Goal: Task Accomplishment & Management: Complete application form

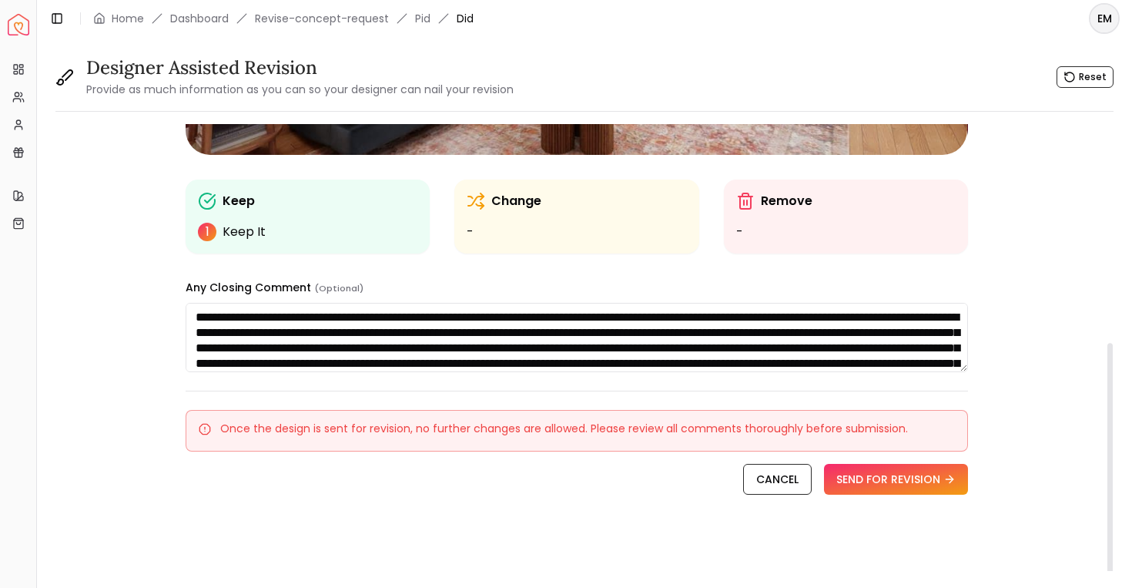
scroll to position [398, 0]
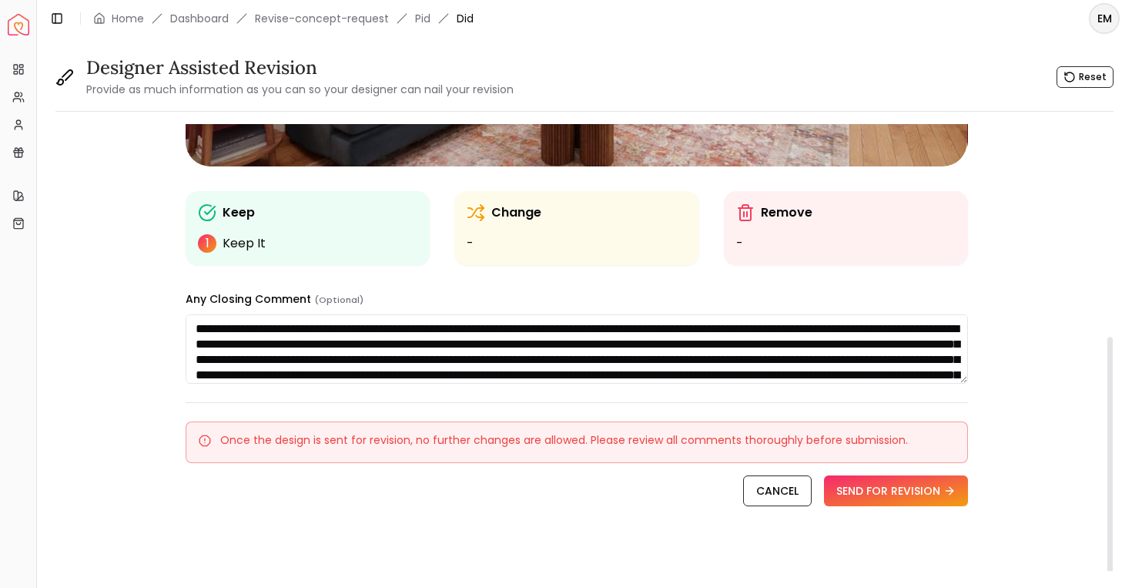
click at [504, 348] on textarea "**********" at bounding box center [577, 348] width 782 height 69
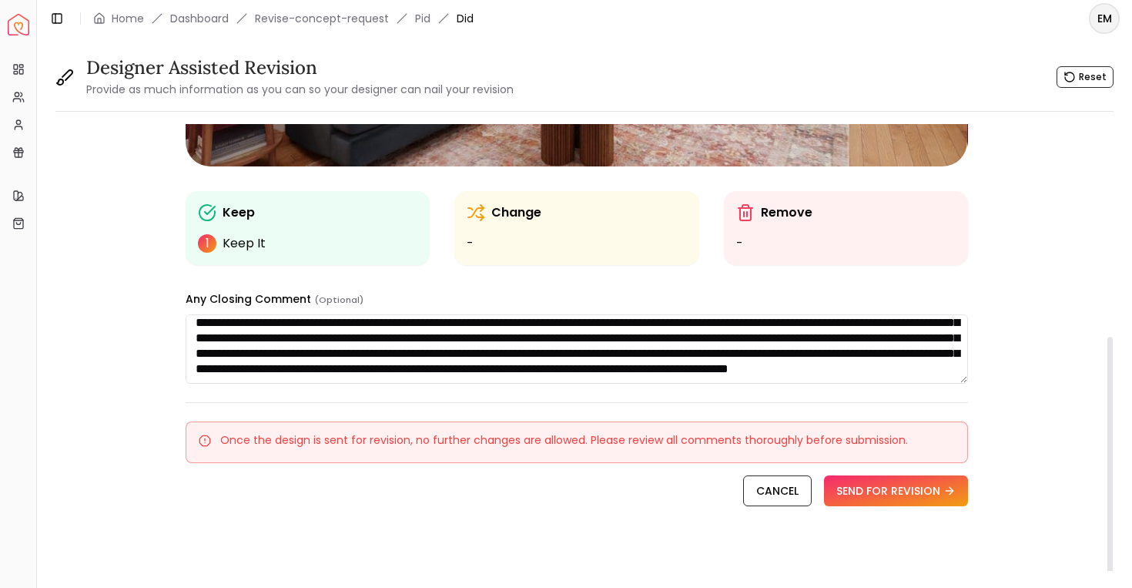
scroll to position [0, 0]
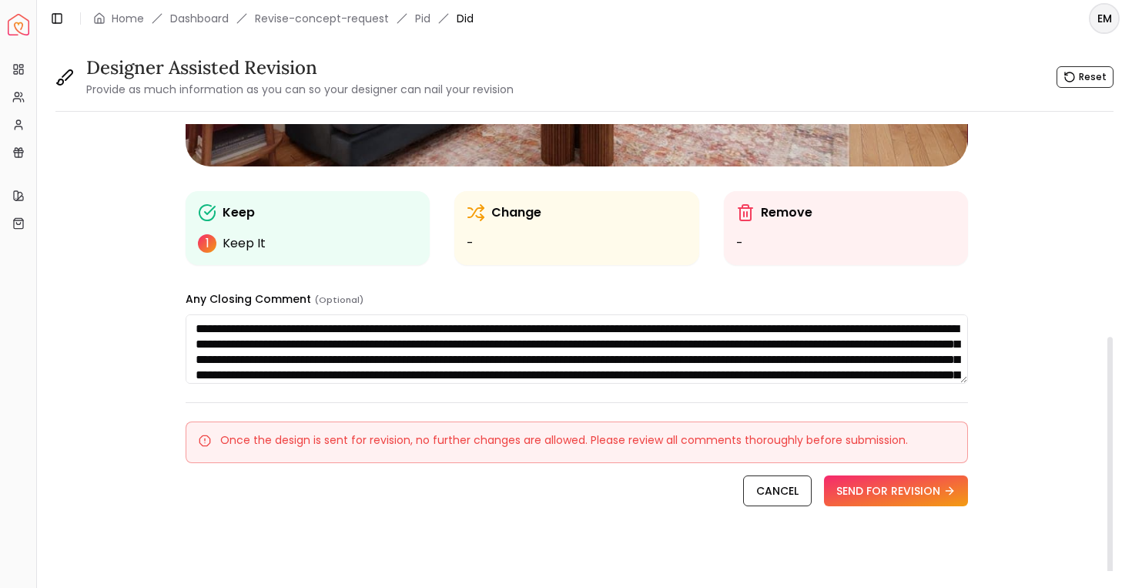
click at [504, 348] on textarea "**********" at bounding box center [577, 348] width 782 height 69
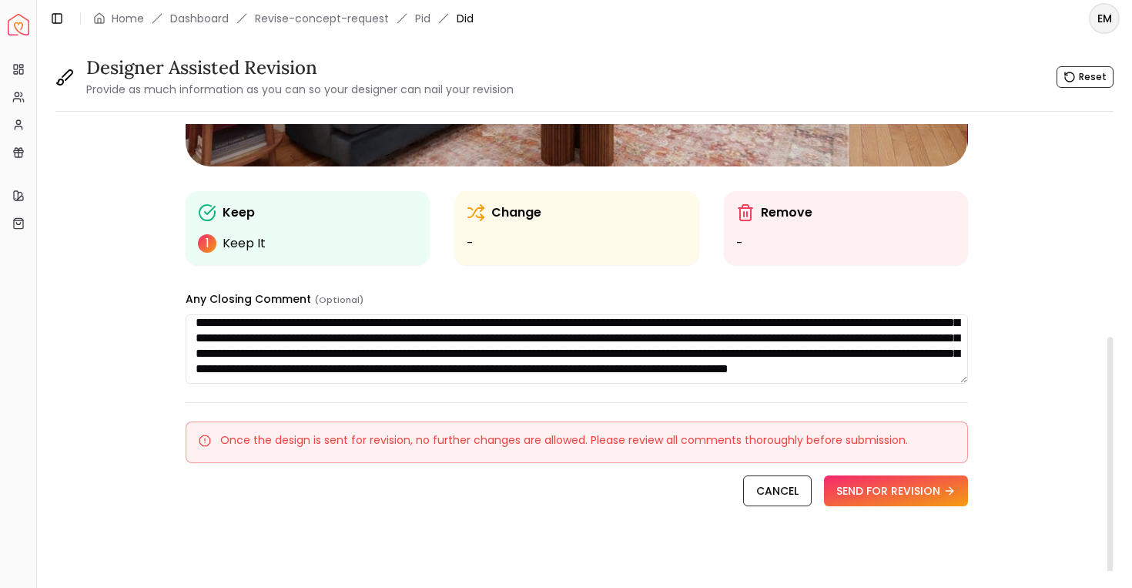
click at [523, 362] on textarea "**********" at bounding box center [577, 348] width 782 height 69
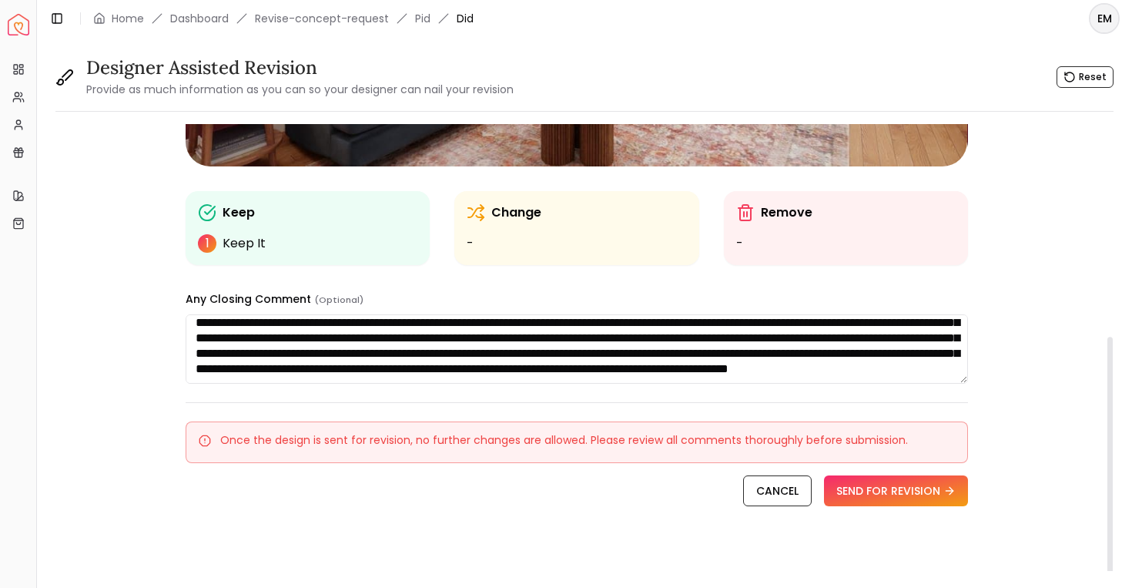
scroll to position [0, 0]
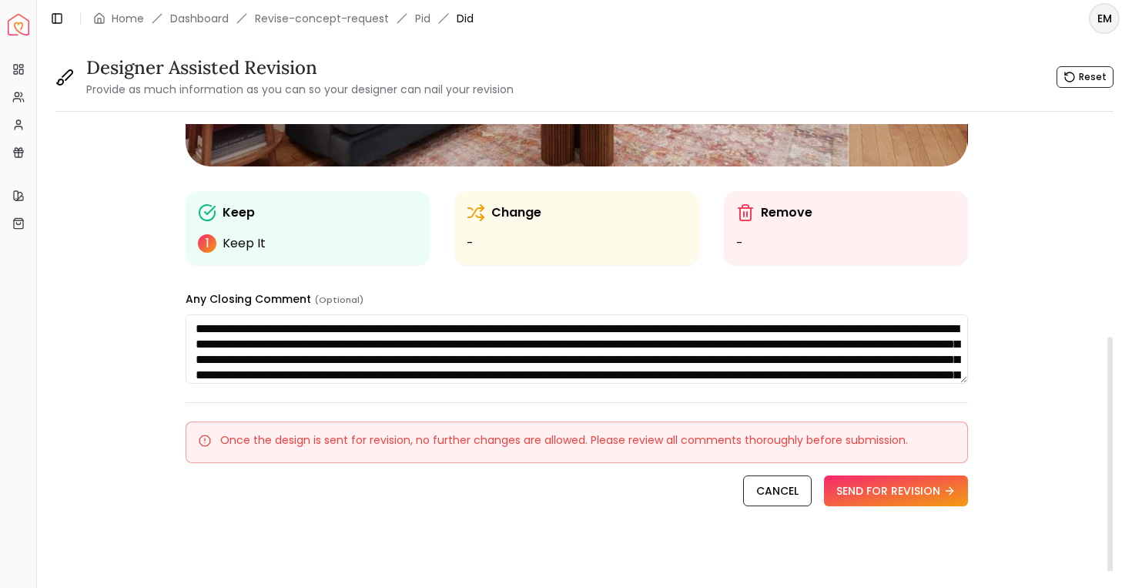
paste textarea
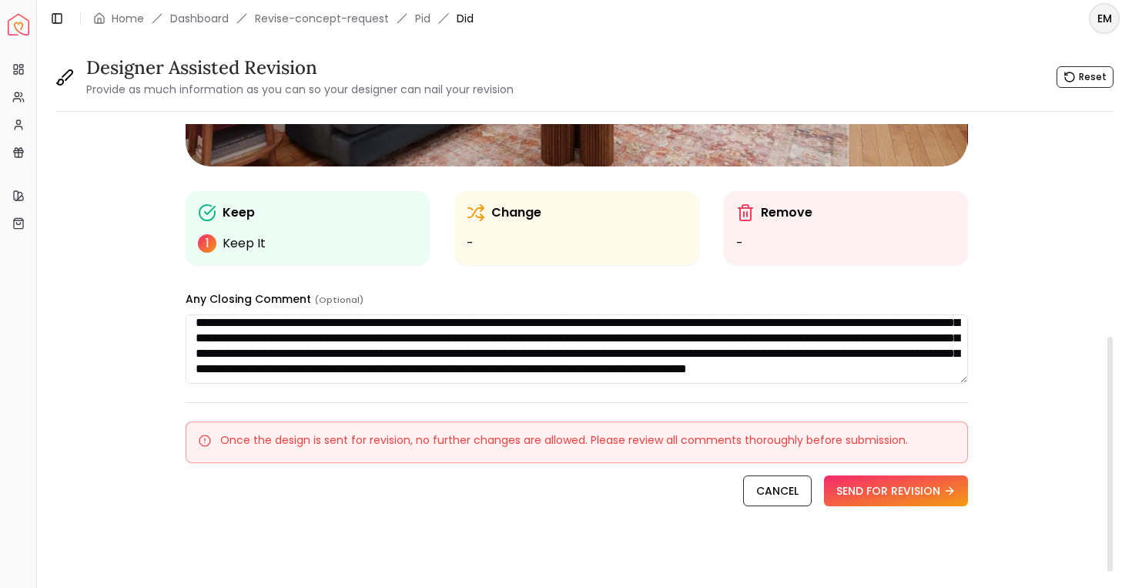
scroll to position [40, 0]
click at [630, 342] on textarea "**********" at bounding box center [577, 348] width 782 height 69
click at [607, 344] on textarea "**********" at bounding box center [577, 348] width 782 height 69
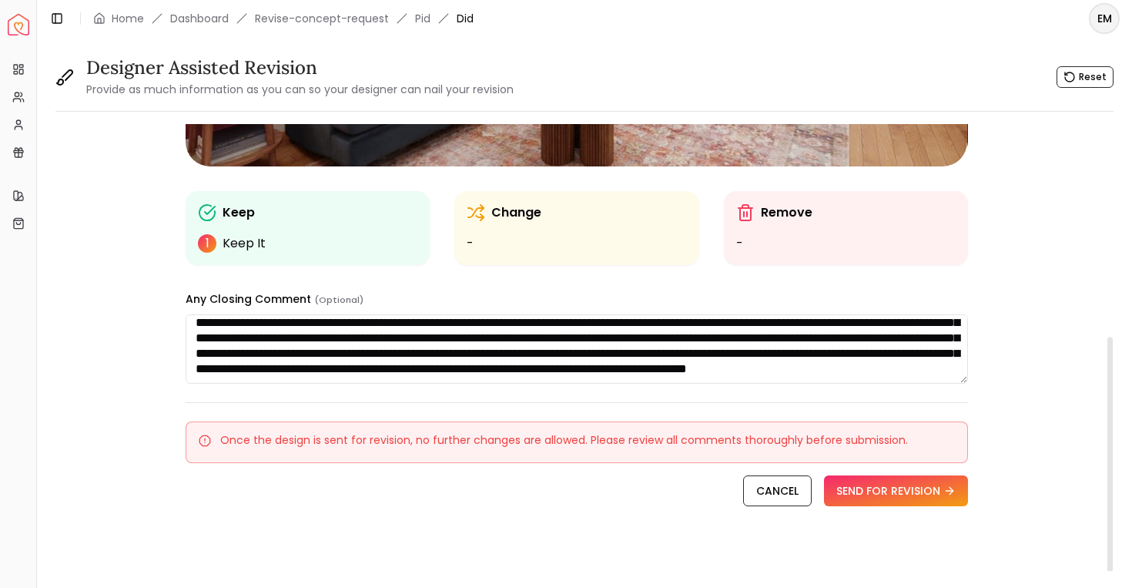
scroll to position [41, 0]
drag, startPoint x: 300, startPoint y: 330, endPoint x: 347, endPoint y: 347, distance: 50.9
click at [347, 347] on textarea "**********" at bounding box center [577, 348] width 782 height 69
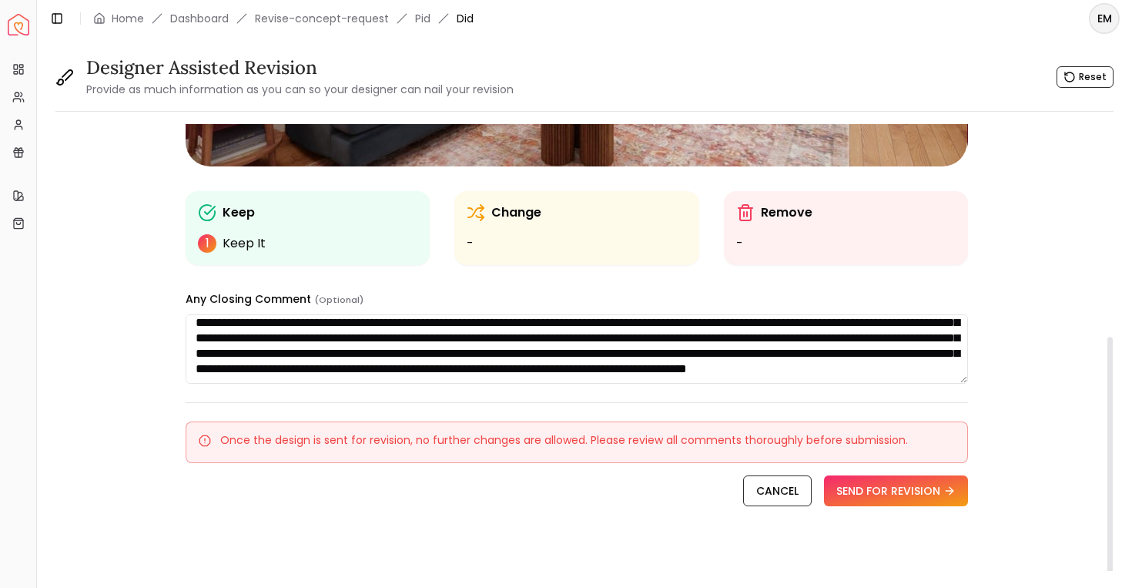
click at [347, 347] on textarea "**********" at bounding box center [577, 348] width 782 height 69
click at [438, 370] on textarea "**********" at bounding box center [577, 348] width 782 height 69
click at [439, 368] on textarea "**********" at bounding box center [577, 348] width 782 height 69
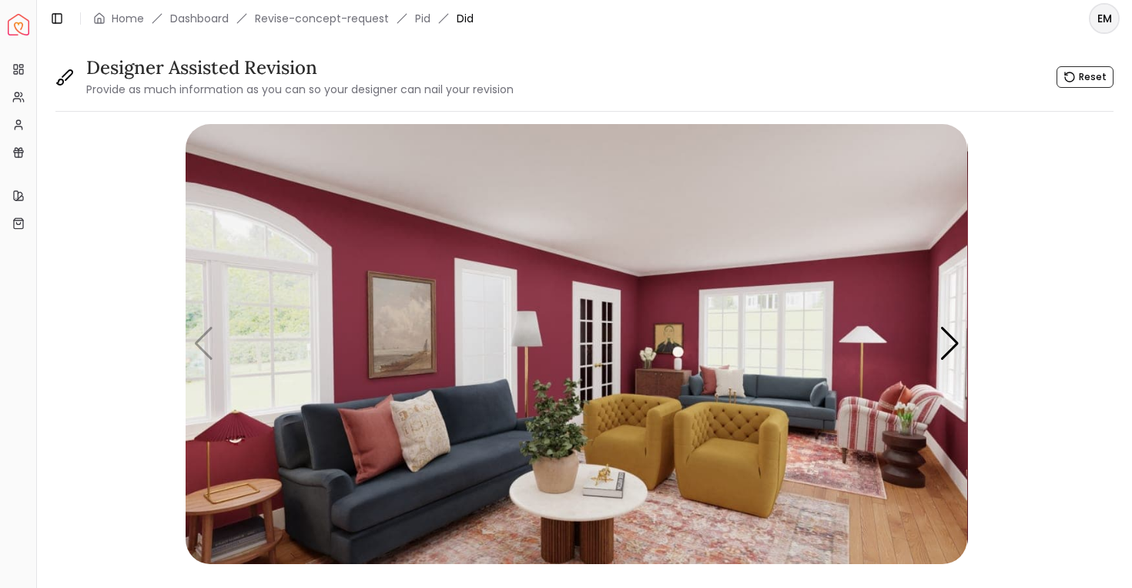
type textarea "**********"
click at [948, 351] on div "Next slide" at bounding box center [950, 344] width 21 height 34
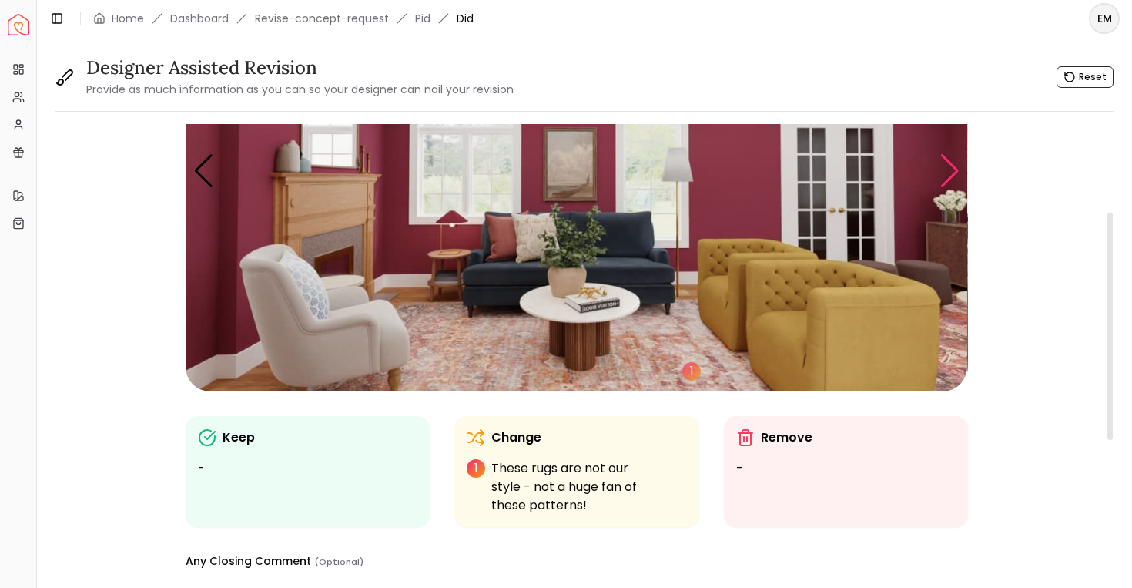
scroll to position [170, 0]
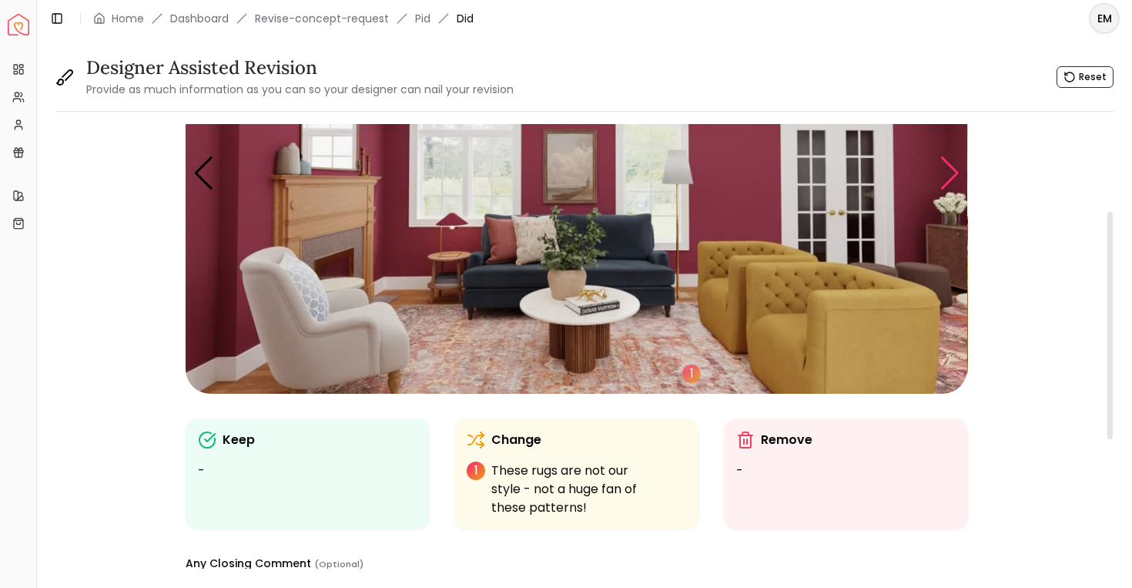
click at [941, 185] on div "Next slide" at bounding box center [950, 173] width 21 height 34
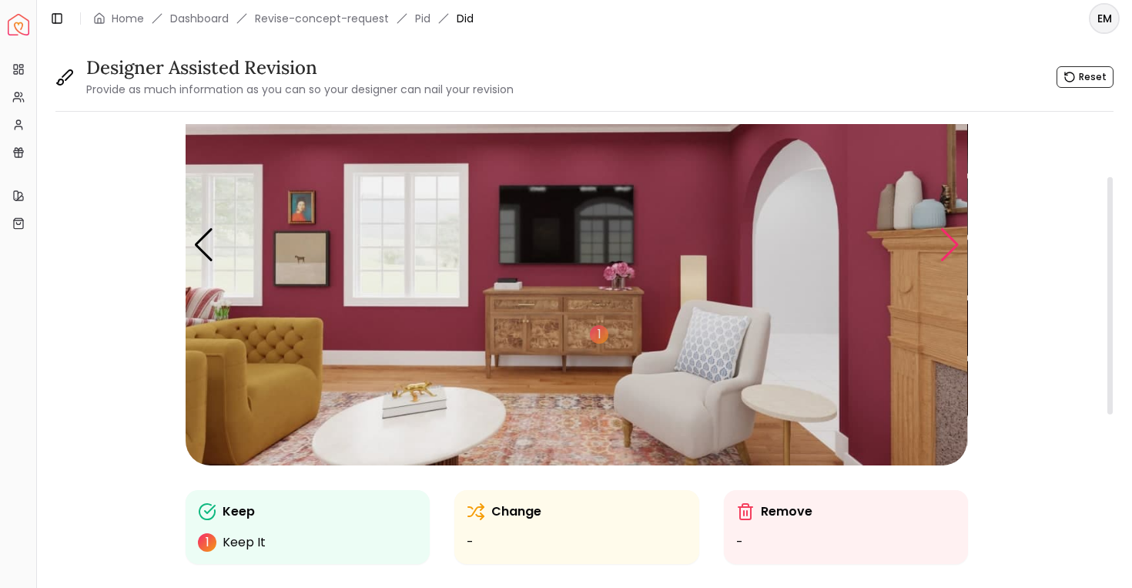
scroll to position [102, 0]
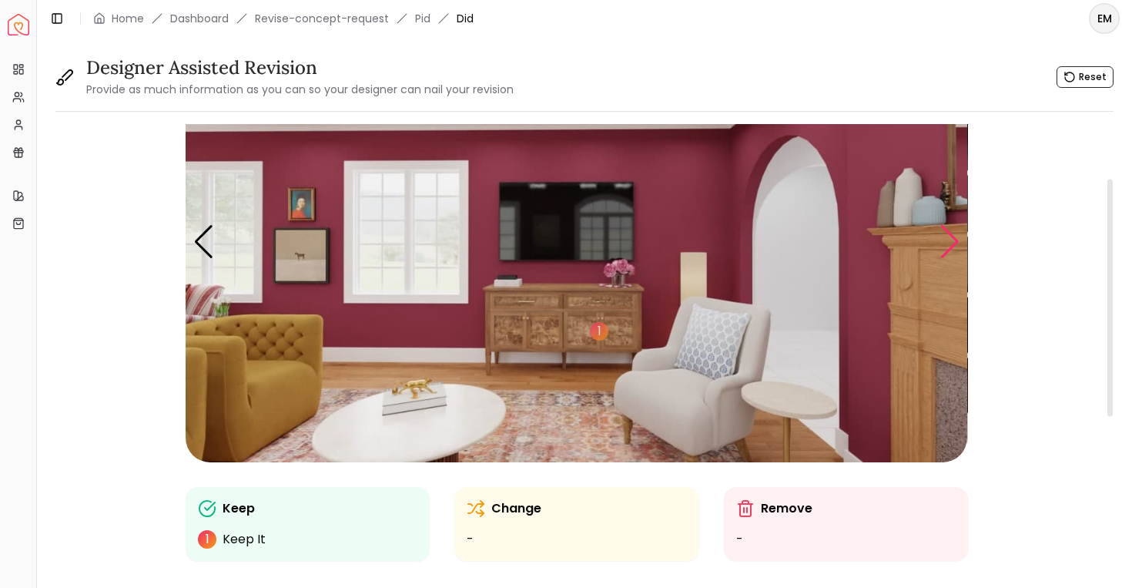
click at [941, 237] on div "Next slide" at bounding box center [950, 242] width 21 height 34
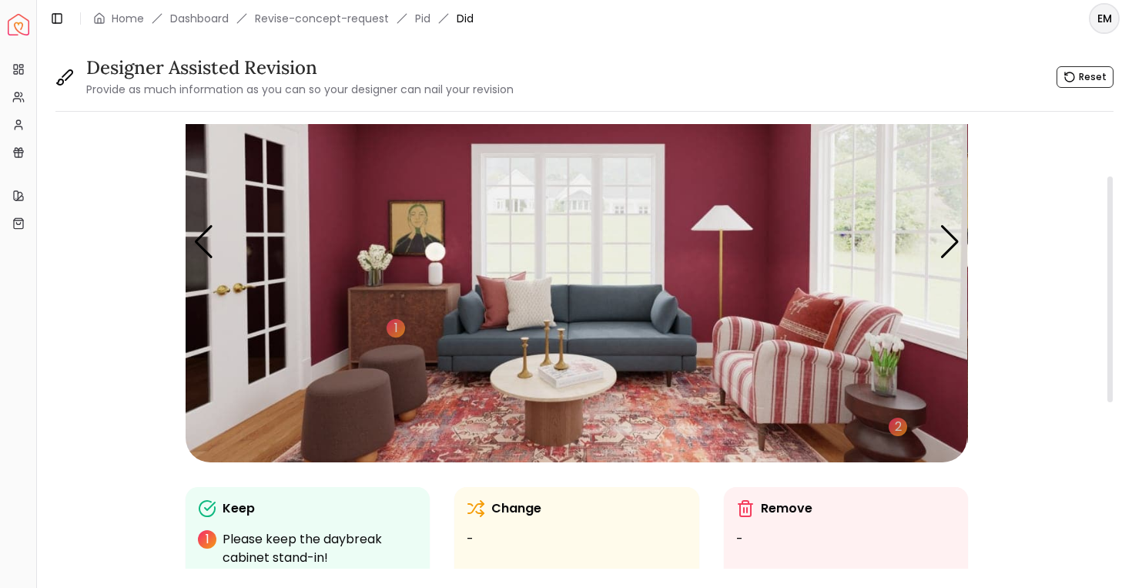
click at [937, 250] on img "4 / 6" at bounding box center [577, 242] width 782 height 440
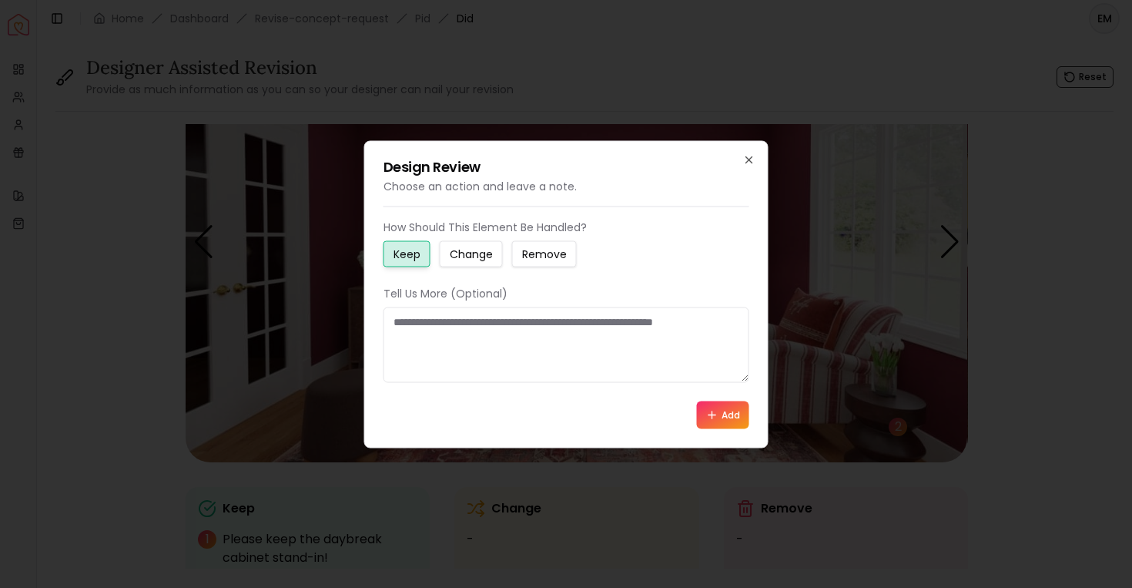
click at [753, 150] on div "Design Review Choose an action and leave a note. How Should This Element Be Han…" at bounding box center [566, 293] width 404 height 307
click at [750, 155] on icon "button" at bounding box center [749, 159] width 12 height 12
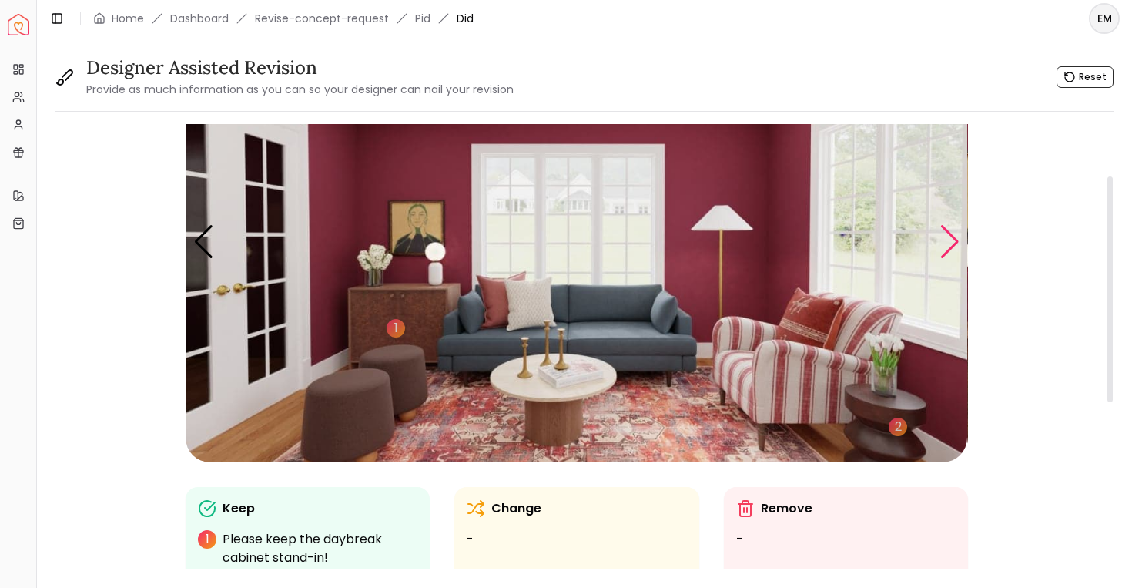
click at [948, 253] on div "Next slide" at bounding box center [950, 242] width 21 height 34
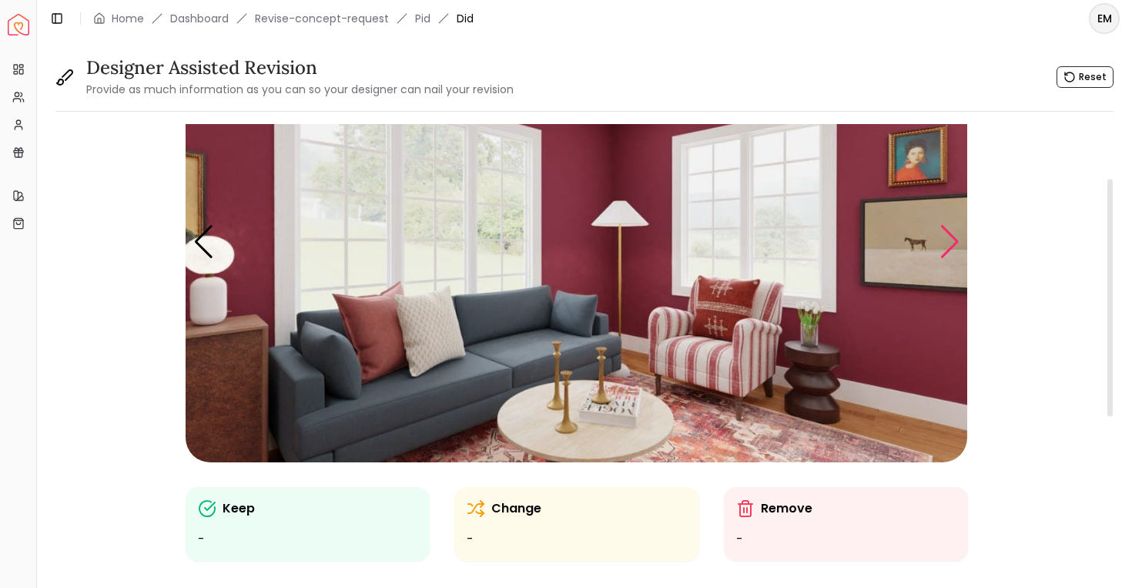
click at [948, 252] on div "Next slide" at bounding box center [950, 242] width 21 height 34
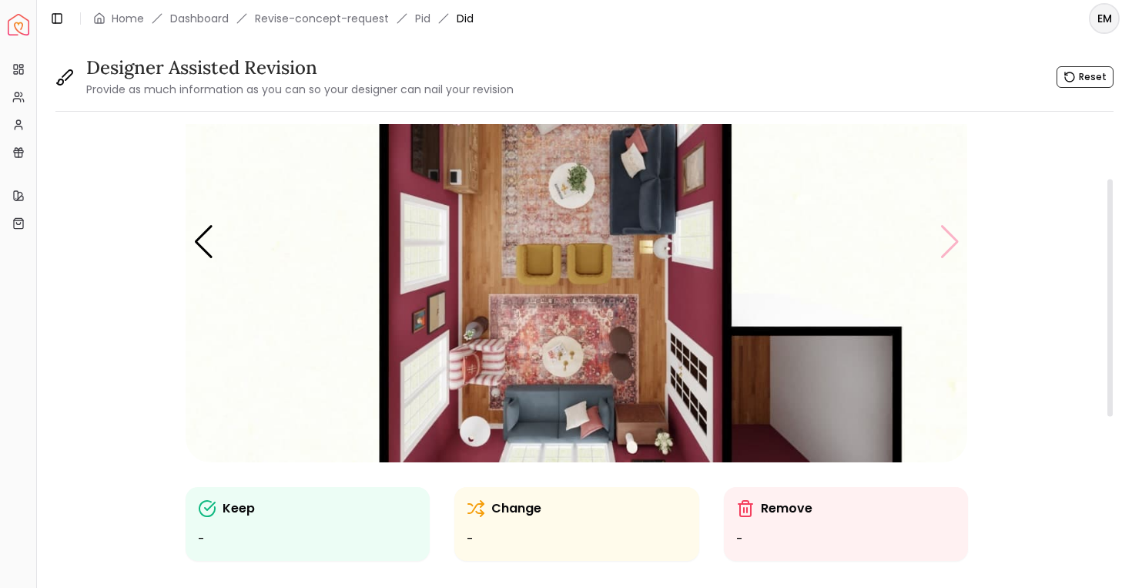
click at [948, 252] on img "6 / 6" at bounding box center [577, 242] width 782 height 440
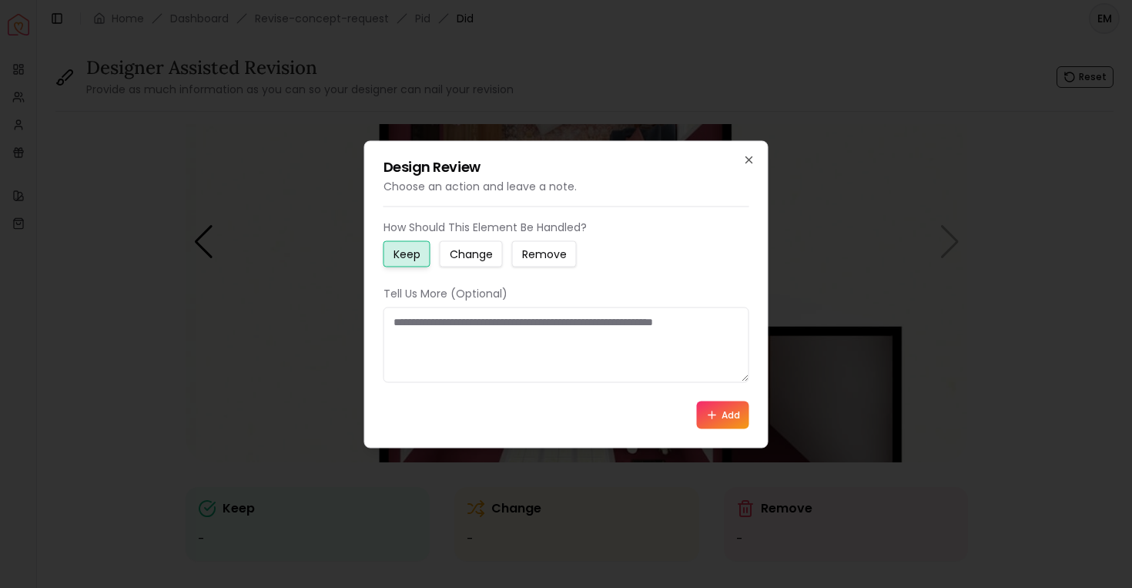
click at [746, 171] on h2 "Design Review" at bounding box center [567, 166] width 366 height 14
click at [750, 160] on icon "button" at bounding box center [749, 159] width 12 height 12
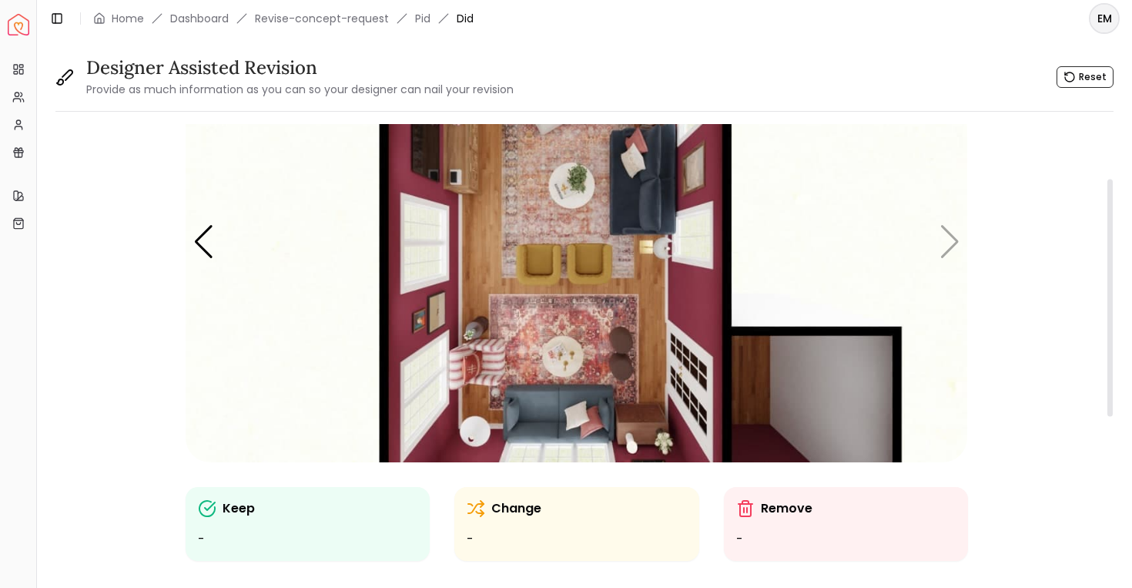
click at [205, 263] on img "6 / 6" at bounding box center [577, 242] width 782 height 440
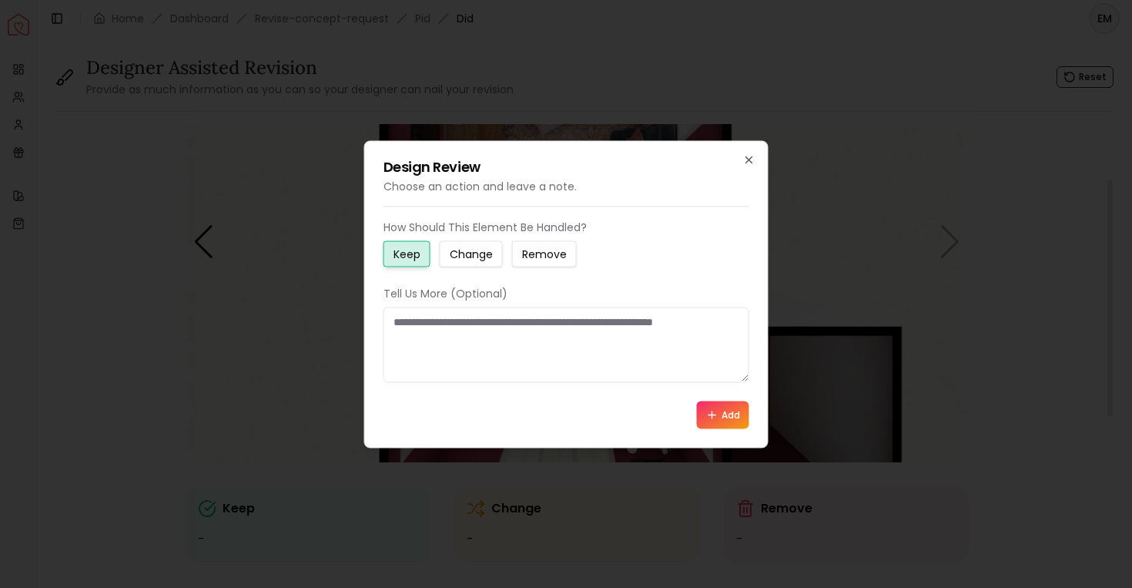
click at [213, 252] on div at bounding box center [566, 294] width 1132 height 588
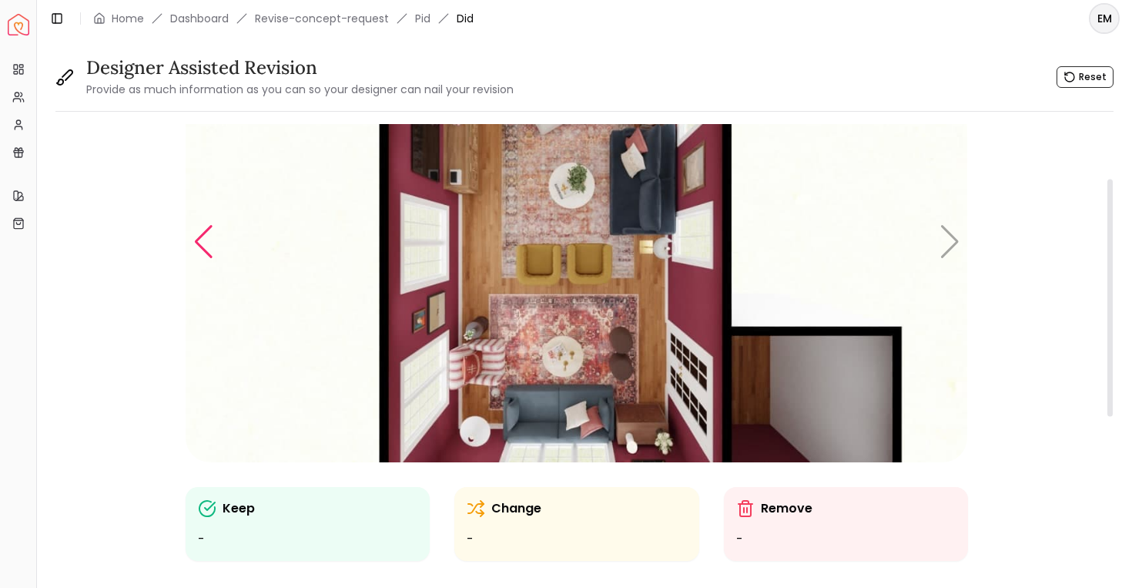
click at [194, 237] on div "Previous slide" at bounding box center [203, 242] width 21 height 34
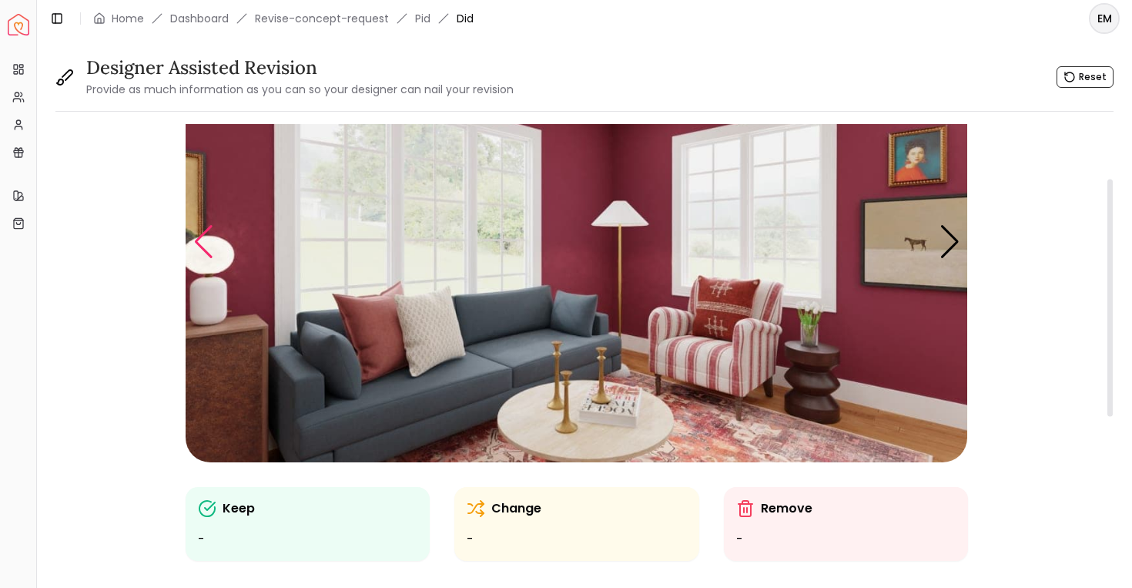
click at [193, 237] on div "Previous slide" at bounding box center [203, 242] width 21 height 34
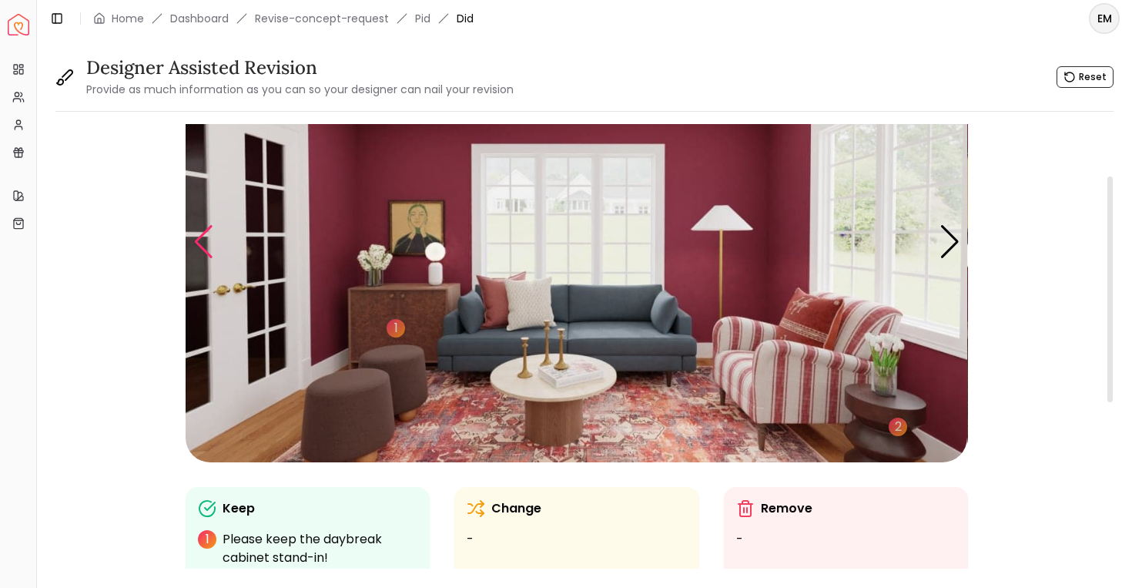
click at [193, 237] on div "Previous slide" at bounding box center [203, 242] width 21 height 34
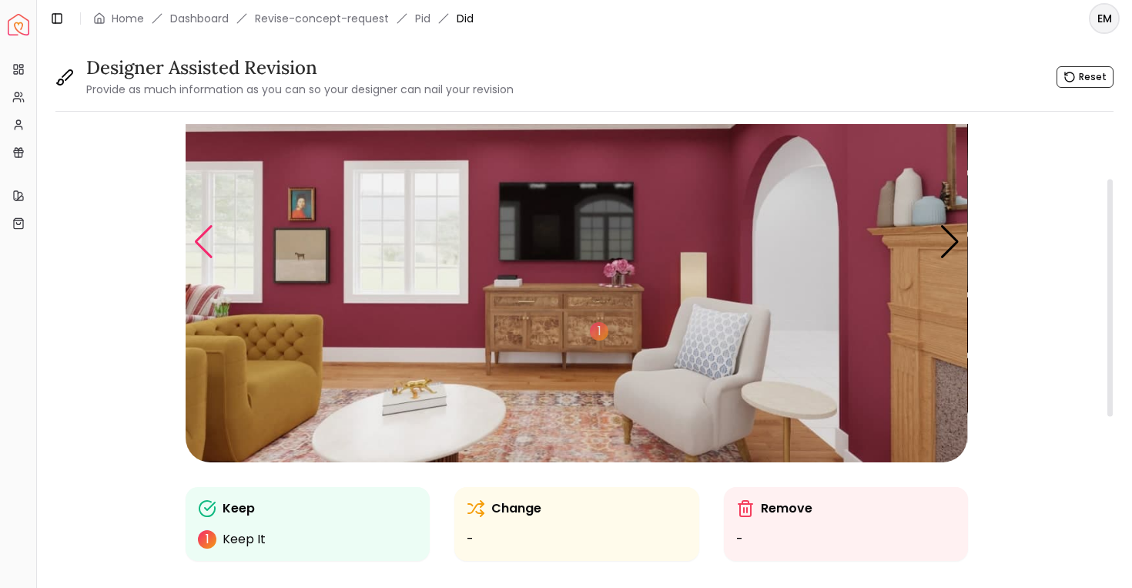
click at [193, 237] on div "Previous slide" at bounding box center [203, 242] width 21 height 34
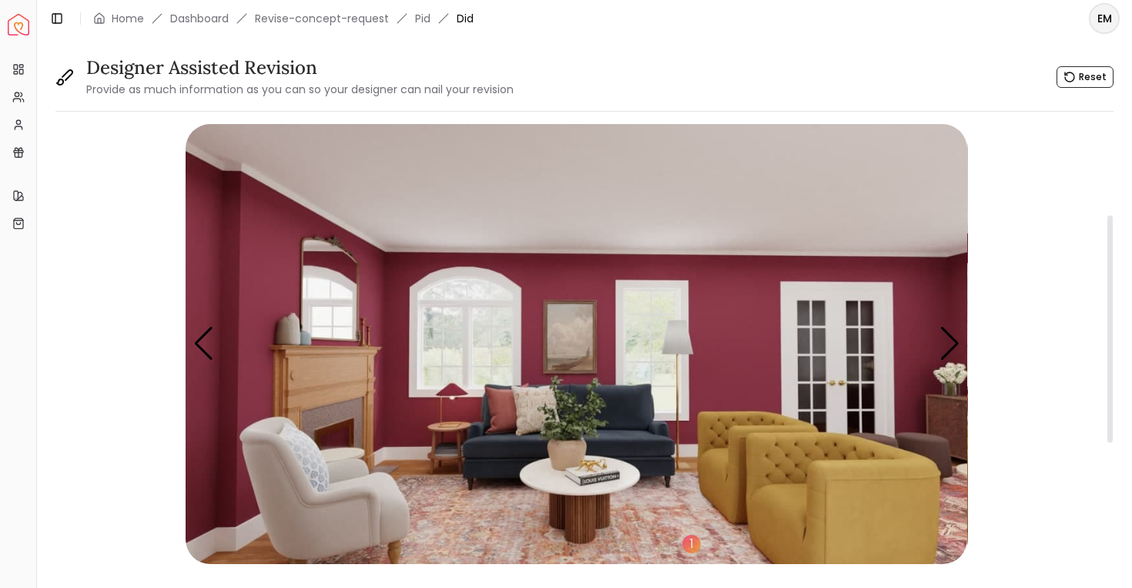
scroll to position [446, 0]
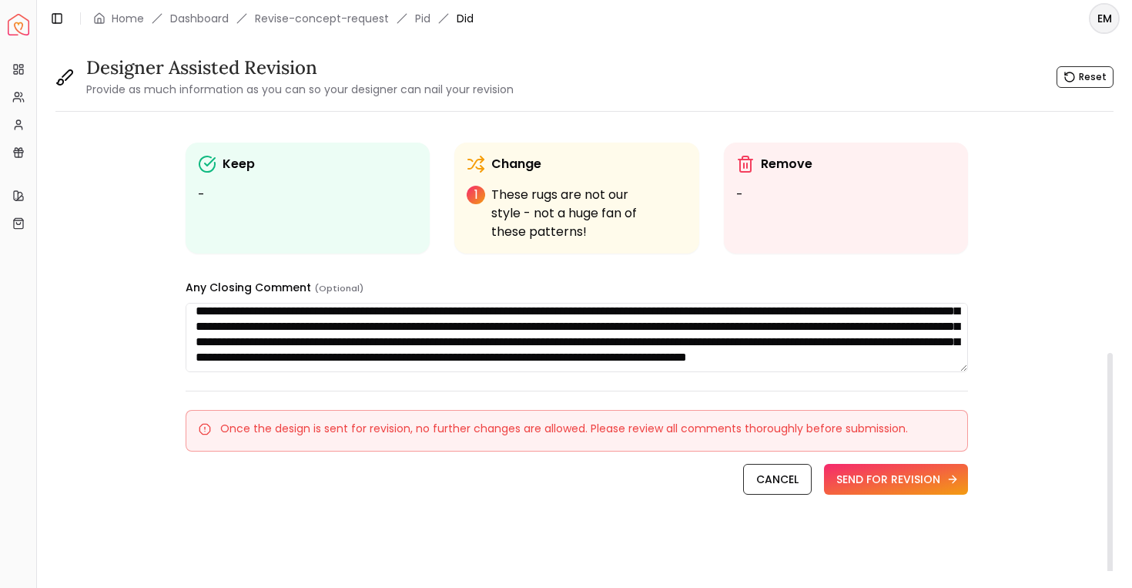
click at [934, 474] on button "SEND FOR REVISION" at bounding box center [896, 479] width 144 height 31
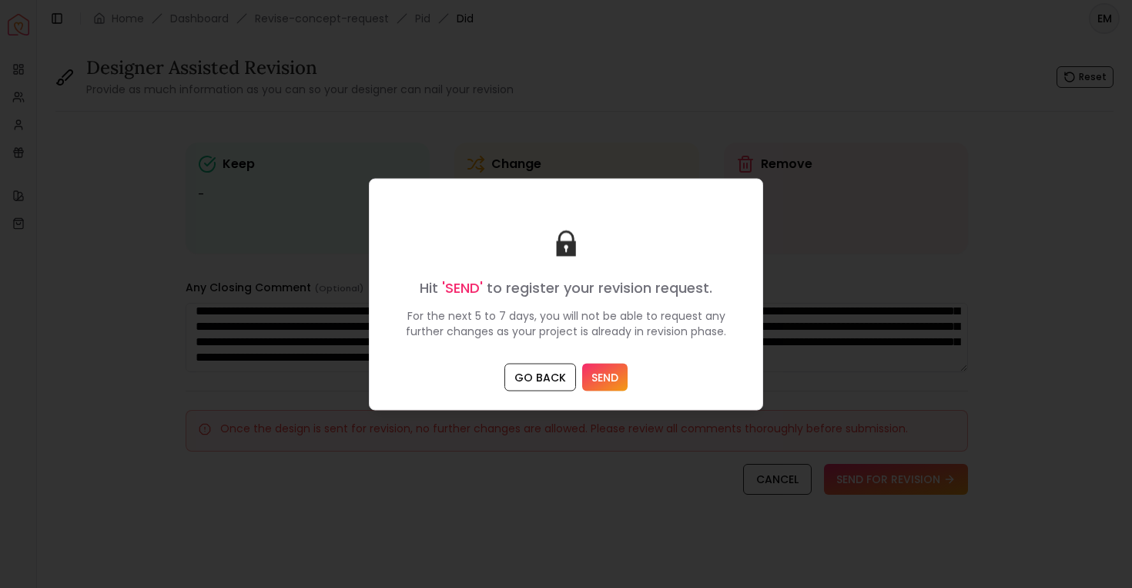
click at [606, 376] on button "SEND" at bounding box center [604, 377] width 45 height 28
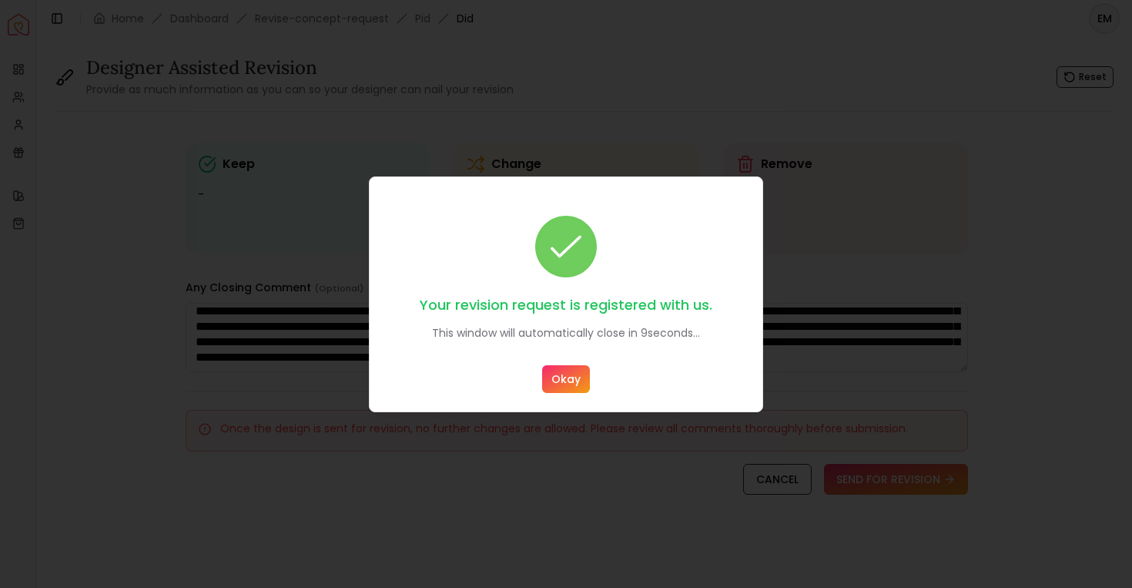
click at [758, 139] on div at bounding box center [566, 294] width 1132 height 588
click at [569, 380] on button "Okay" at bounding box center [566, 379] width 48 height 28
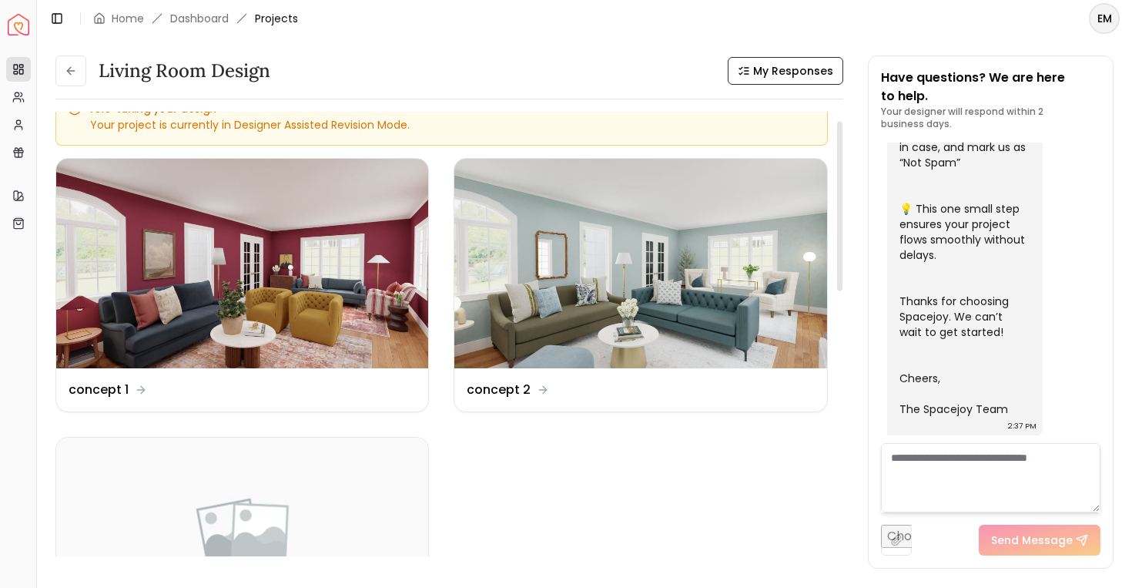
scroll to position [23, 0]
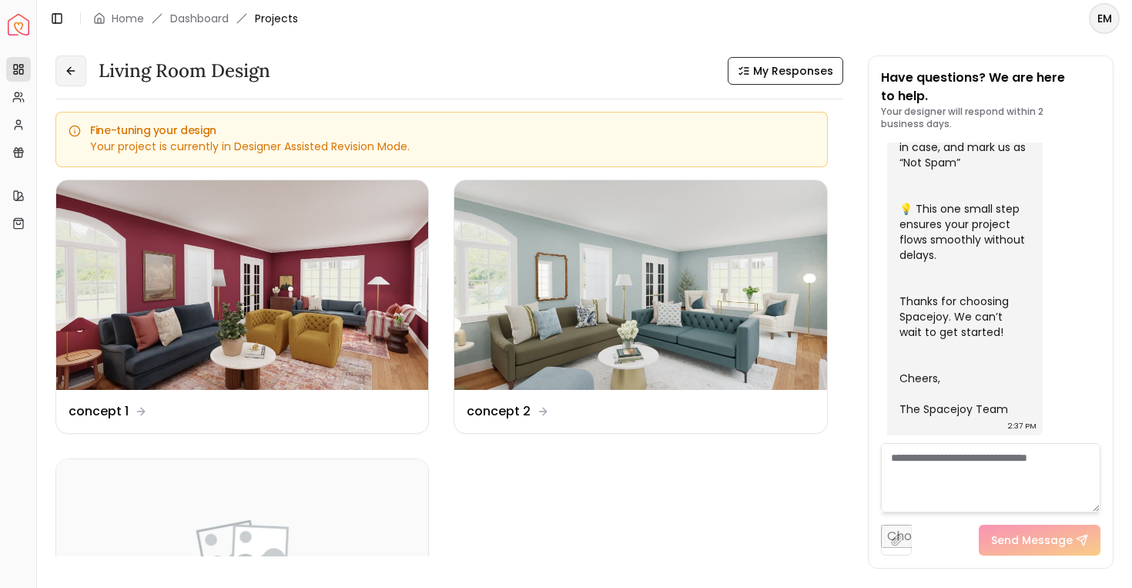
click at [59, 67] on button at bounding box center [70, 70] width 31 height 31
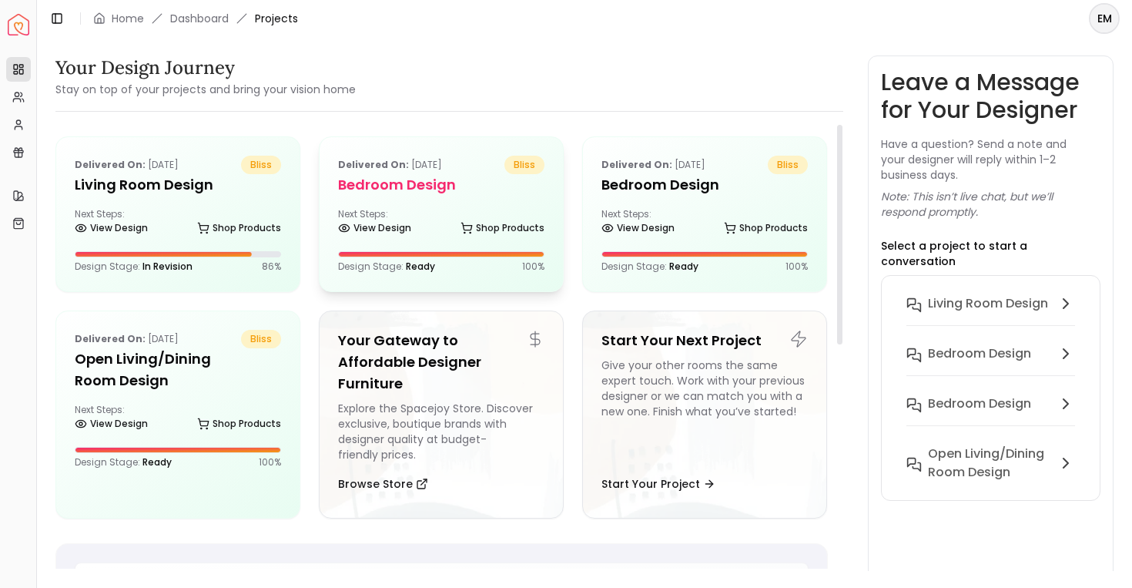
click at [401, 150] on div "Delivered on: Sep 21, 2025 bliss Bedroom design Next Steps: View Design Shop Pr…" at bounding box center [441, 214] width 243 height 154
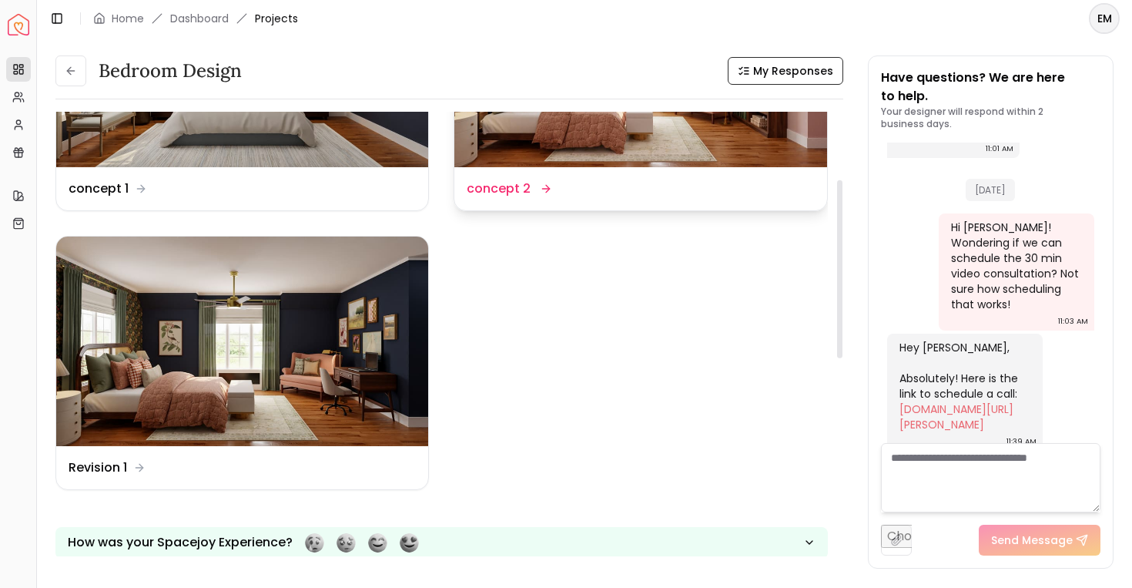
scroll to position [169, 0]
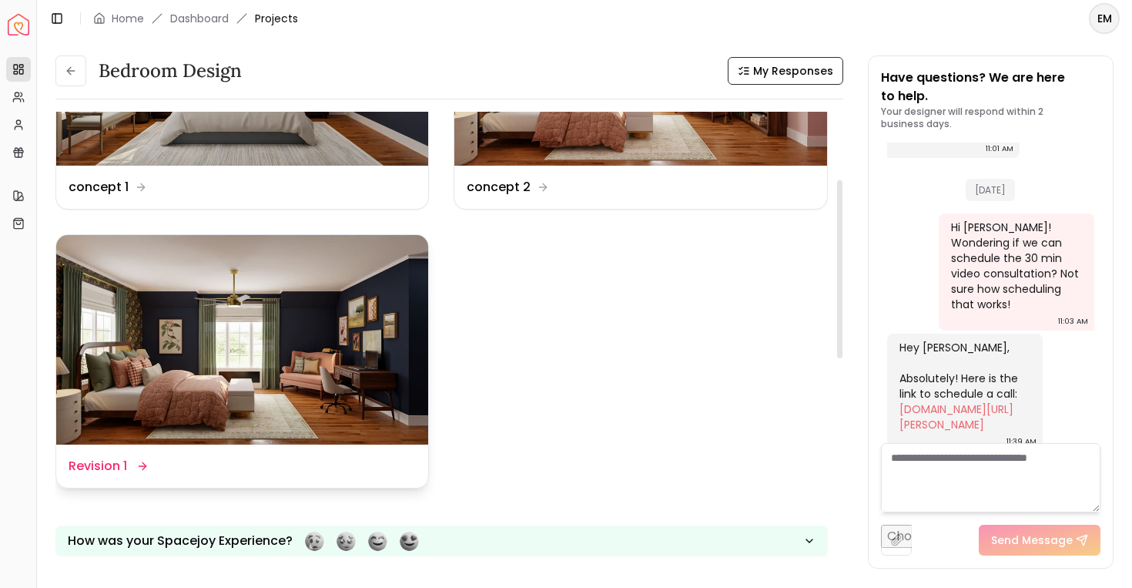
click at [392, 290] on img at bounding box center [242, 340] width 372 height 210
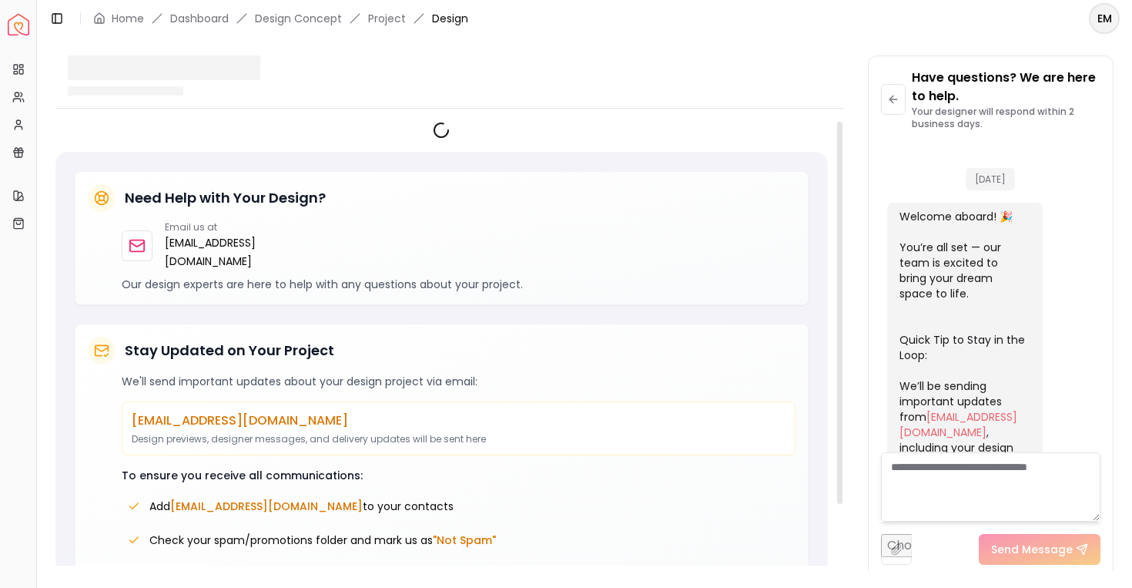
scroll to position [3098, 0]
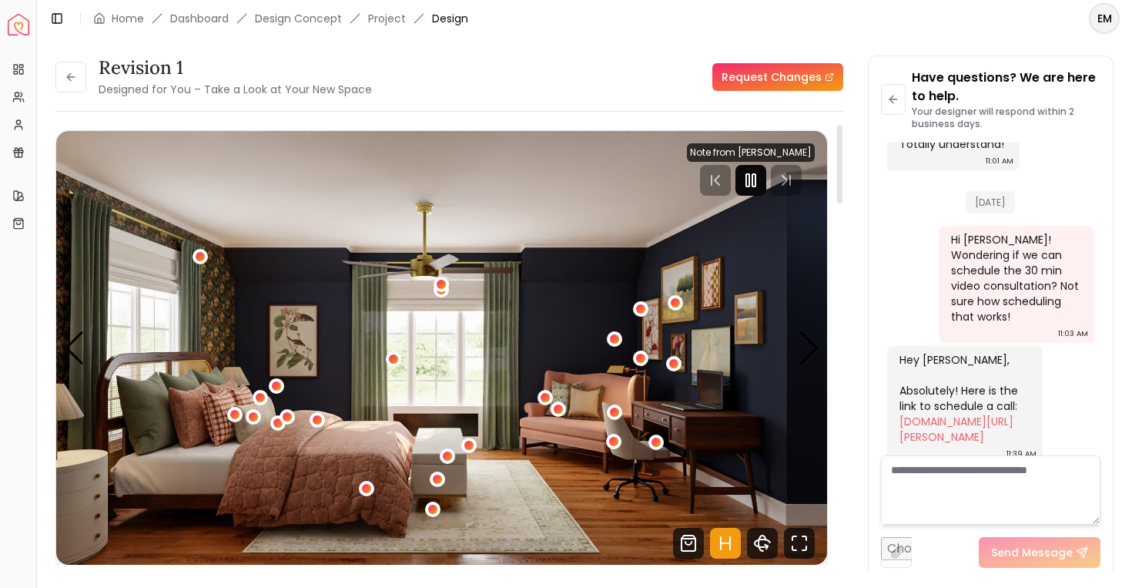
click at [757, 166] on div at bounding box center [751, 180] width 31 height 31
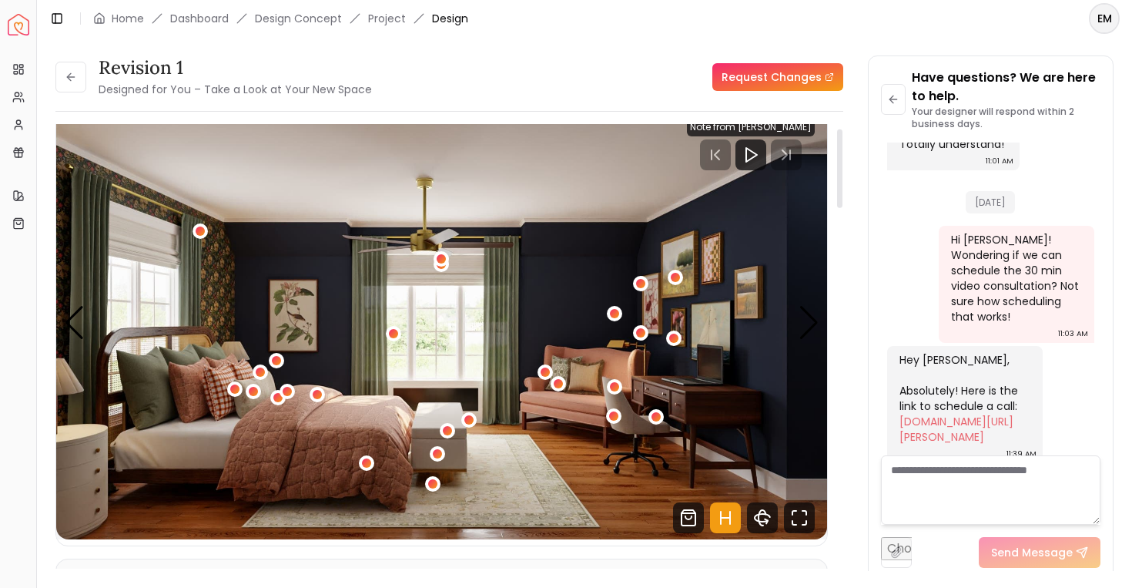
scroll to position [27, 0]
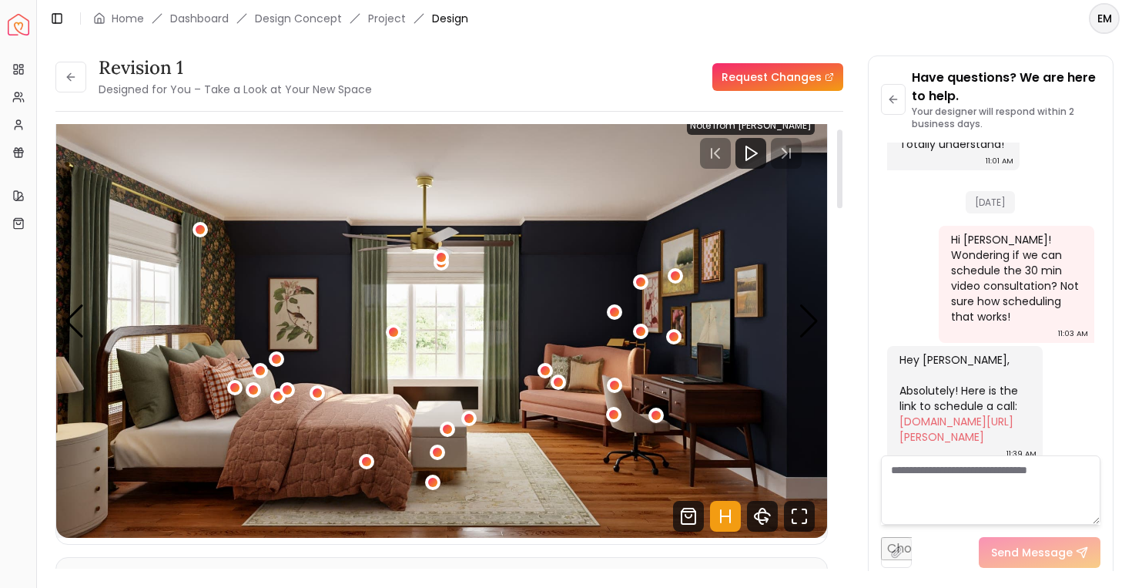
click at [727, 508] on icon "Hotspots Toggle" at bounding box center [725, 516] width 31 height 31
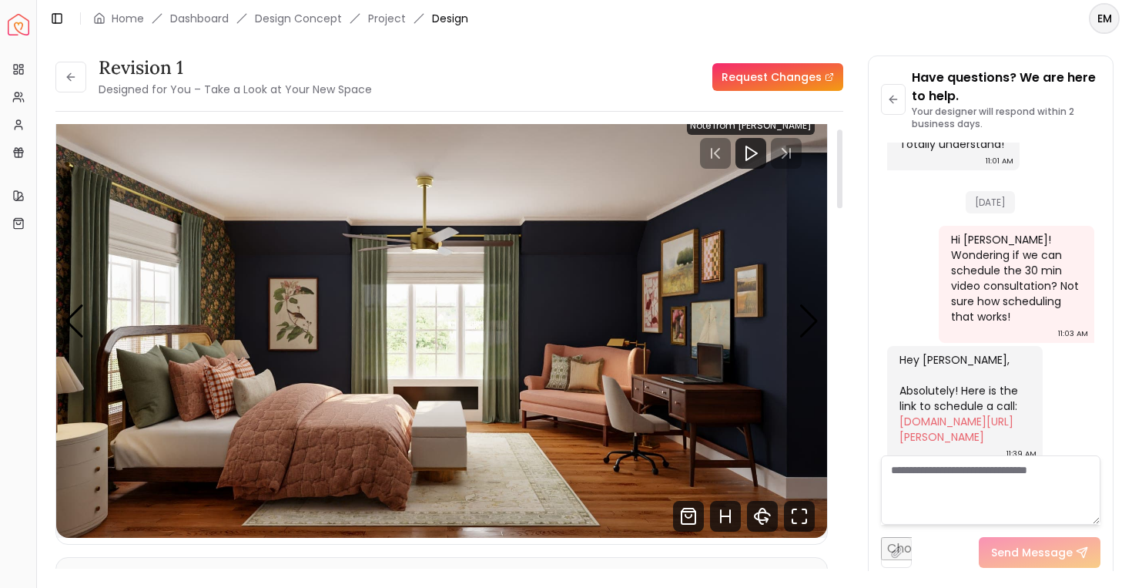
click at [820, 337] on img "1 / 5" at bounding box center [441, 321] width 771 height 434
click at [797, 337] on img "1 / 5" at bounding box center [441, 321] width 771 height 434
click at [770, 304] on img "1 / 5" at bounding box center [441, 321] width 771 height 434
click at [749, 428] on img "1 / 5" at bounding box center [441, 321] width 771 height 434
click at [726, 505] on icon "Hotspots Toggle" at bounding box center [725, 516] width 31 height 31
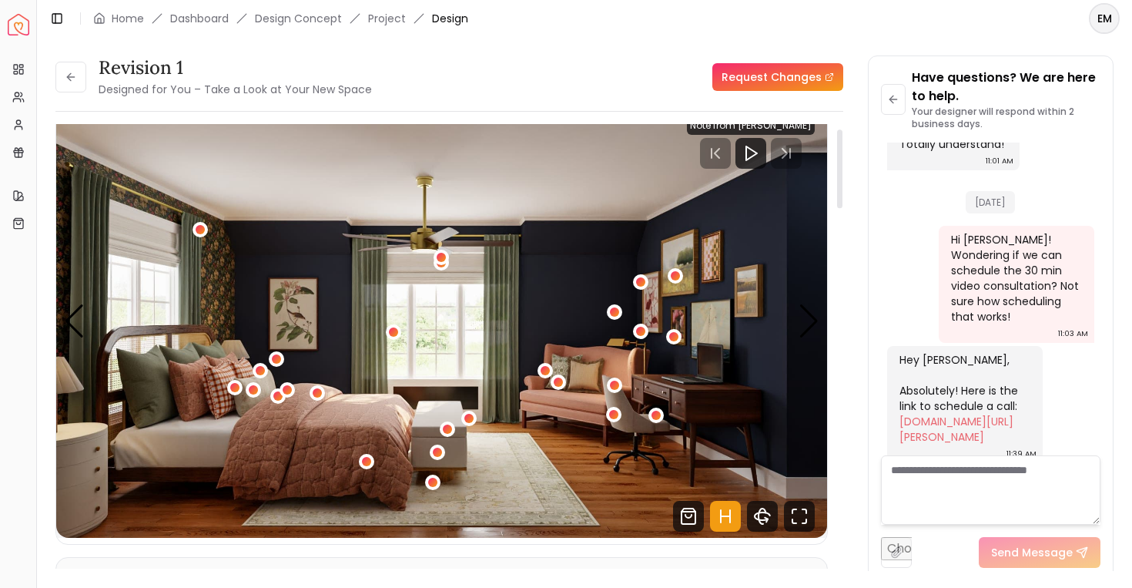
click at [728, 502] on icon "Hotspots Toggle" at bounding box center [725, 516] width 31 height 31
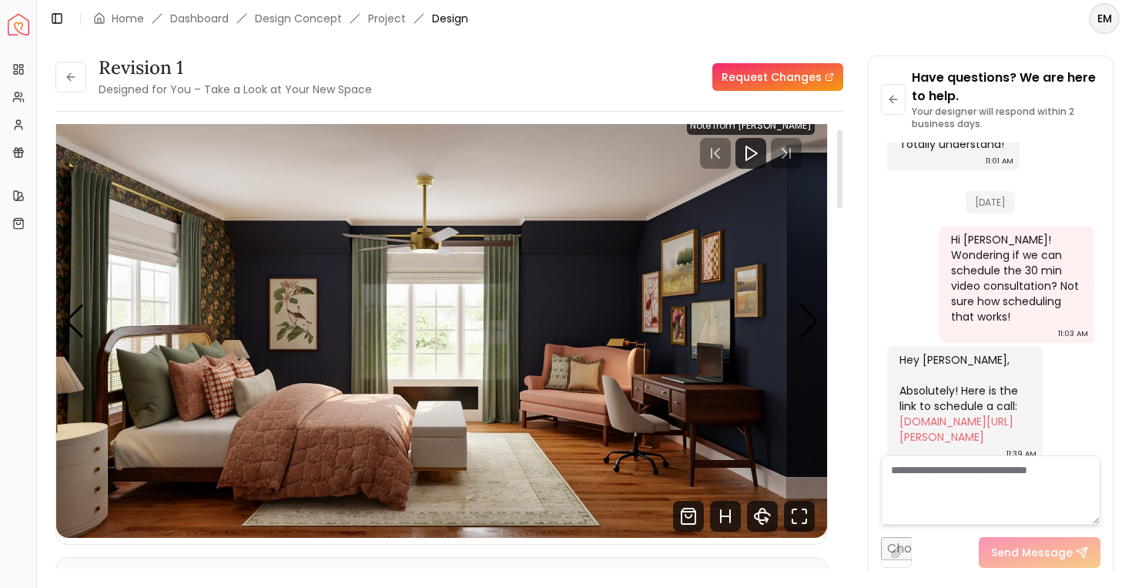
click at [785, 146] on div at bounding box center [751, 153] width 128 height 31
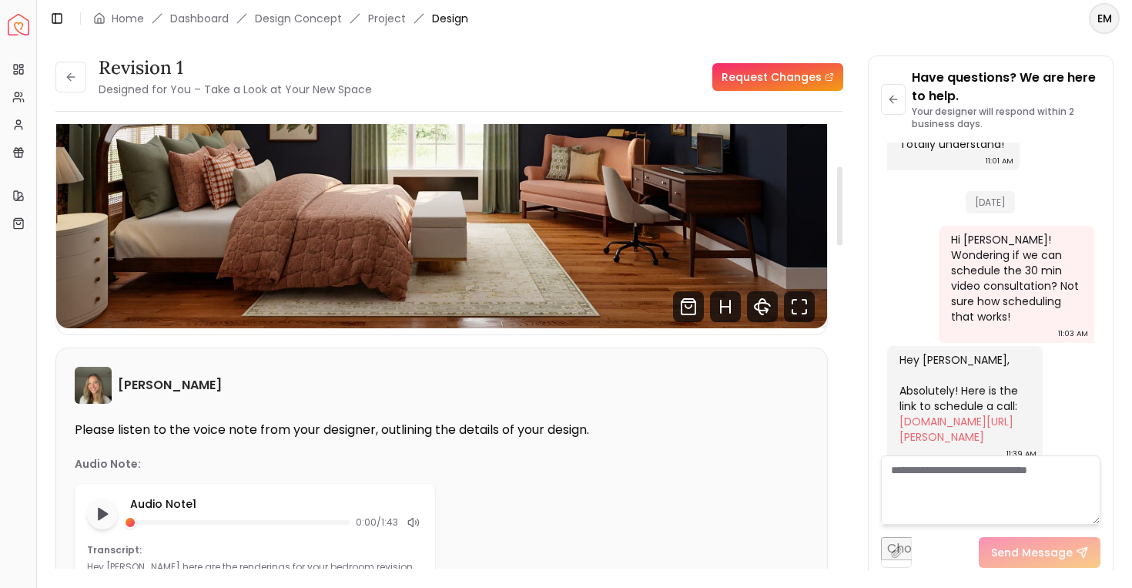
scroll to position [251, 0]
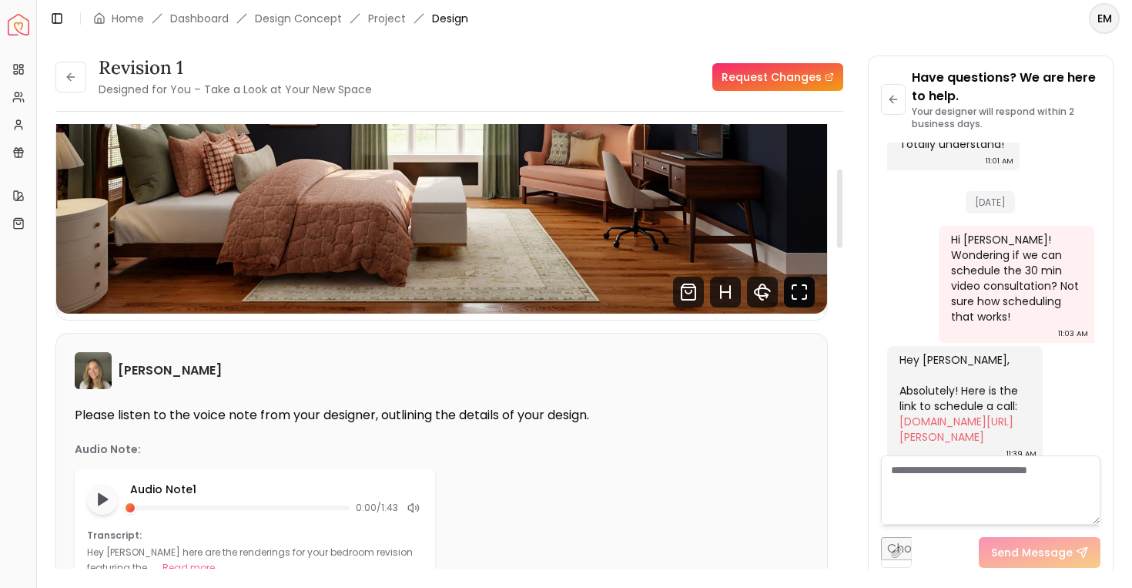
click at [800, 306] on icon "Fullscreen" at bounding box center [799, 292] width 31 height 31
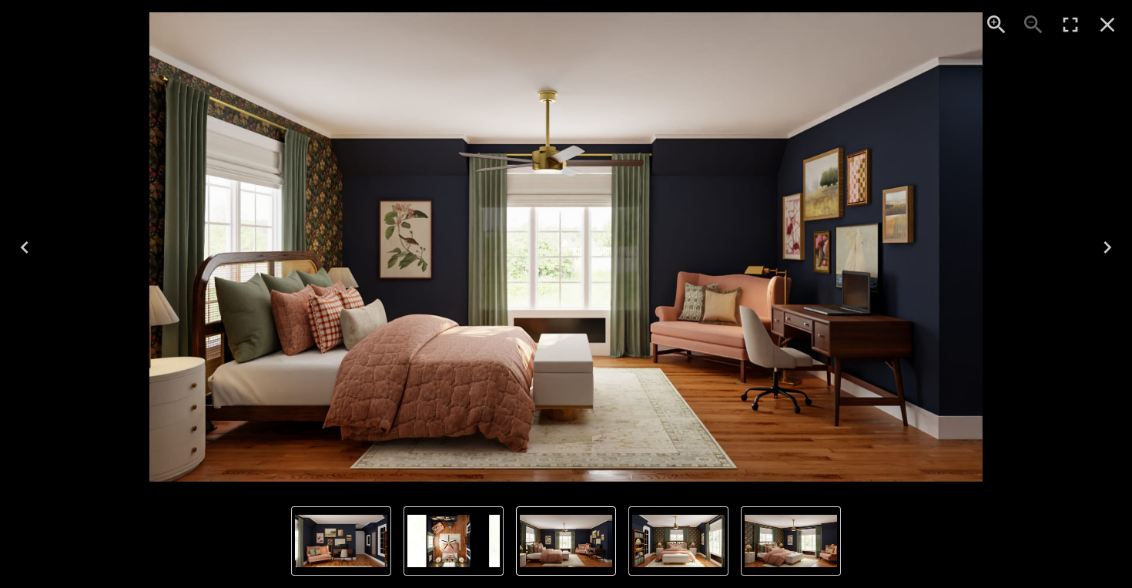
click at [1101, 255] on icon "Next" at bounding box center [1107, 247] width 25 height 25
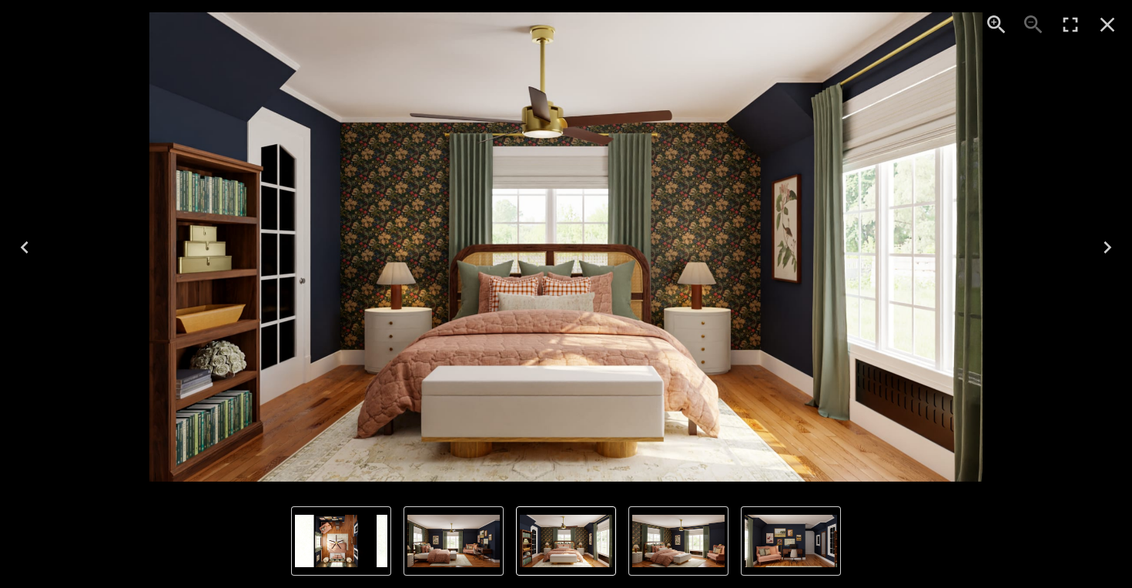
click at [1115, 243] on icon "Next" at bounding box center [1107, 247] width 25 height 25
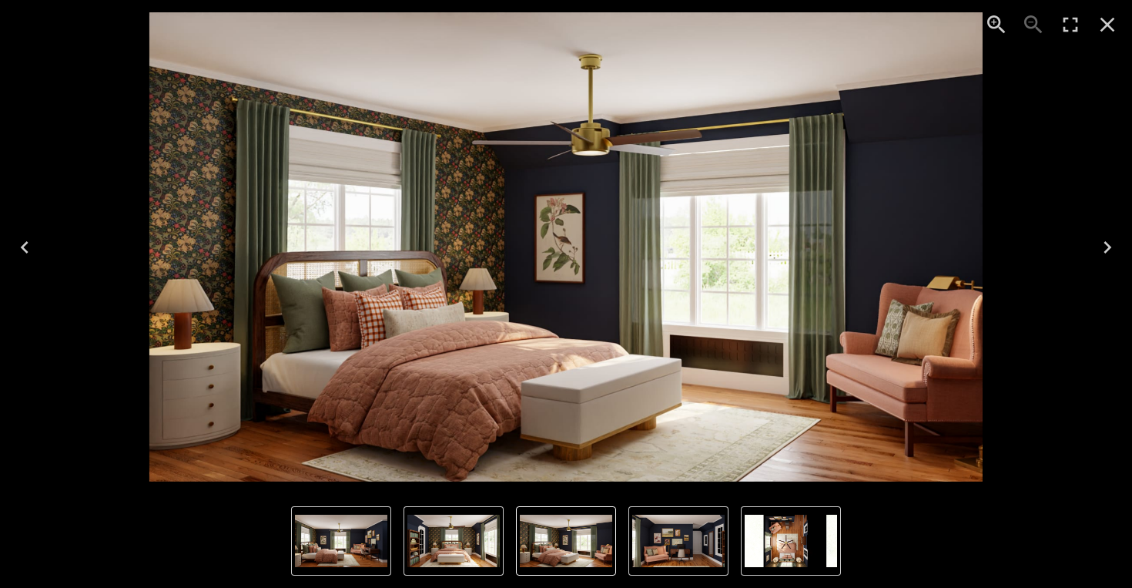
click at [1115, 243] on icon "Next" at bounding box center [1107, 247] width 25 height 25
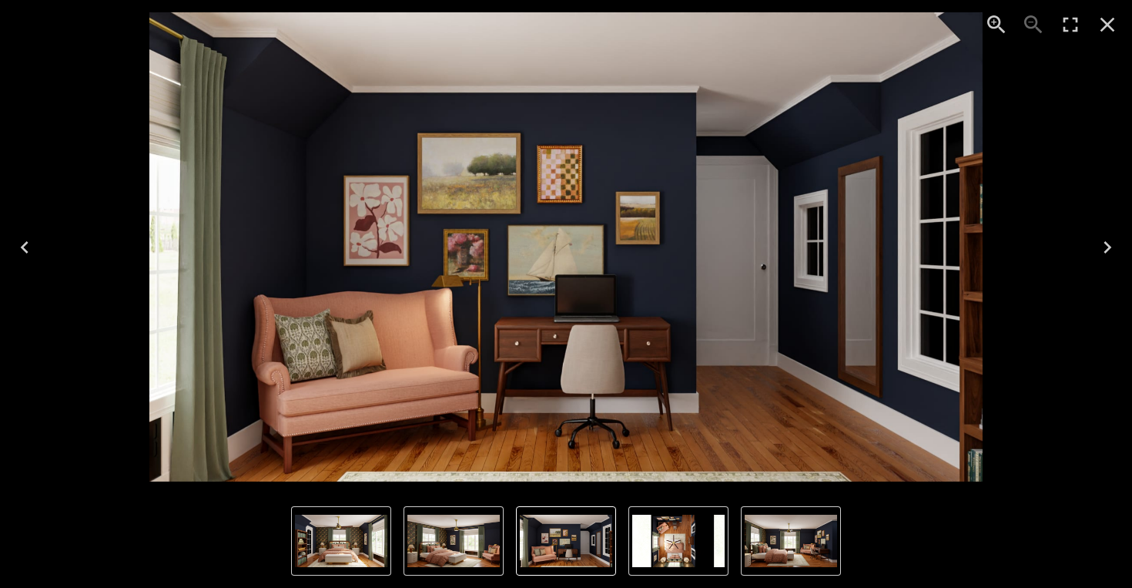
click at [52, 235] on div "4 of 5" at bounding box center [566, 246] width 1108 height 469
click at [25, 246] on icon "Previous" at bounding box center [24, 247] width 25 height 25
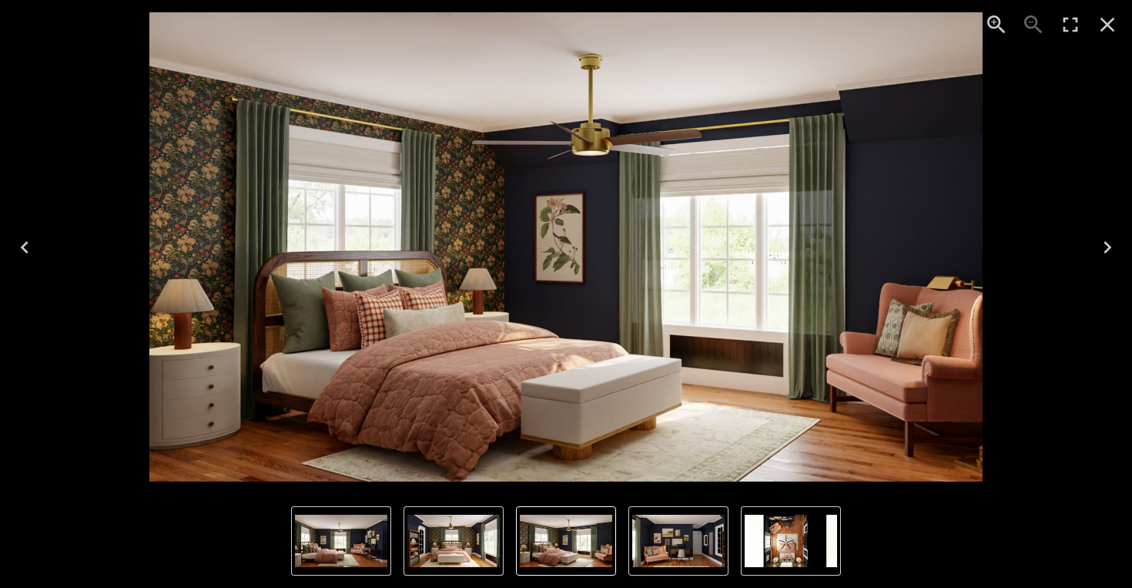
click at [25, 246] on icon "Previous" at bounding box center [24, 247] width 25 height 25
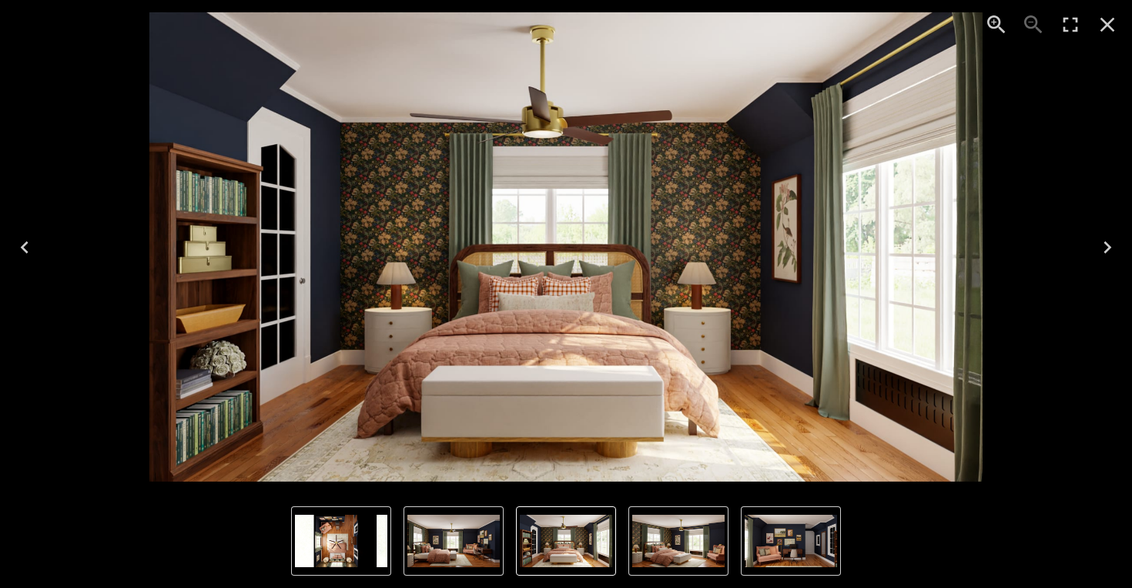
click at [1099, 23] on icon "Close" at bounding box center [1107, 24] width 25 height 25
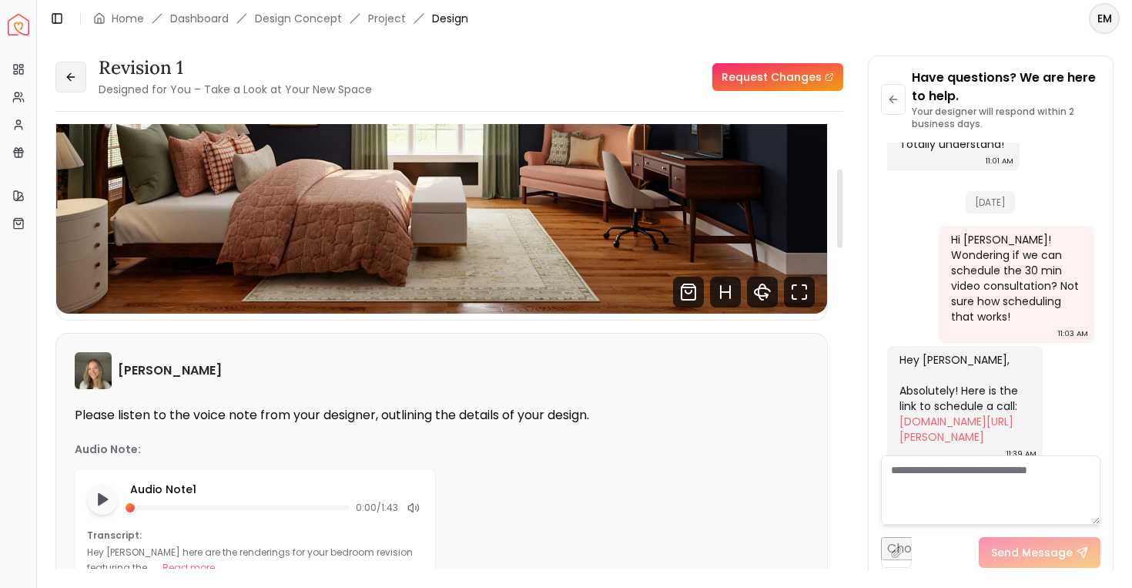
click at [63, 67] on button at bounding box center [70, 77] width 31 height 31
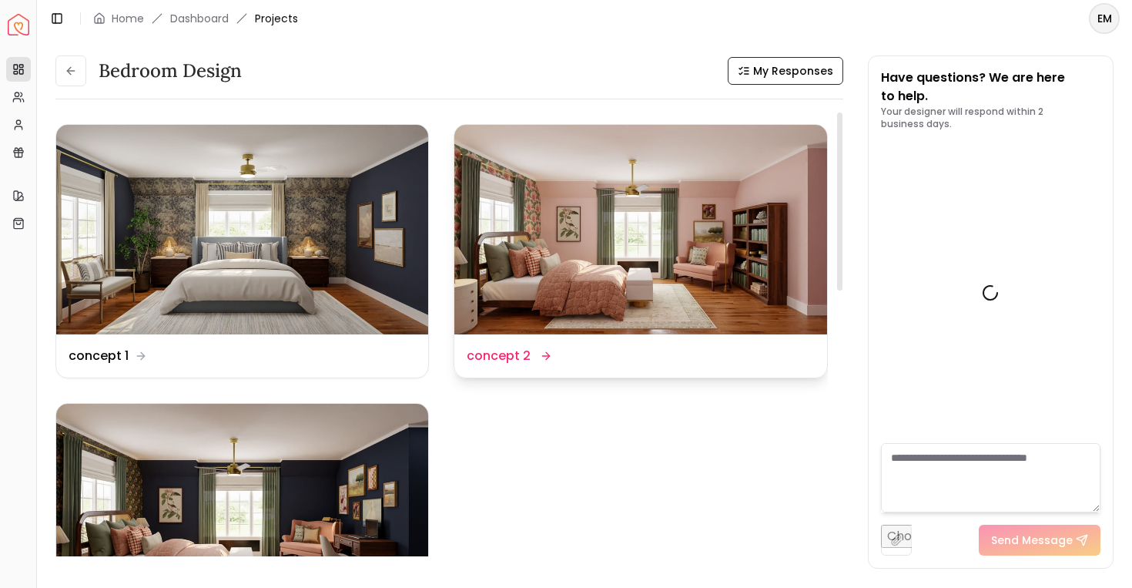
scroll to position [3111, 0]
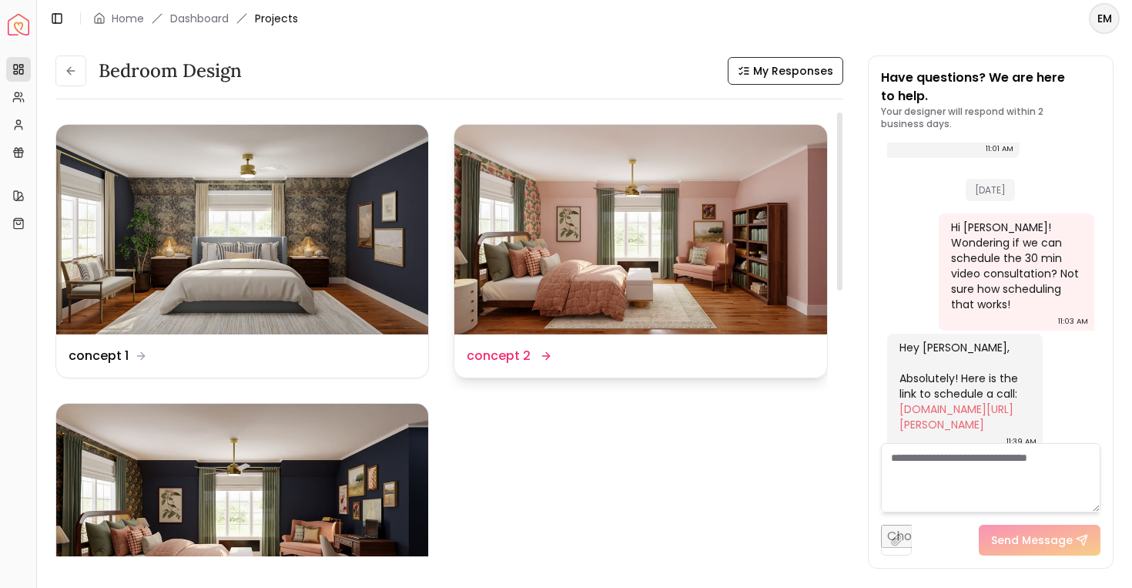
click at [532, 222] on img at bounding box center [641, 230] width 372 height 210
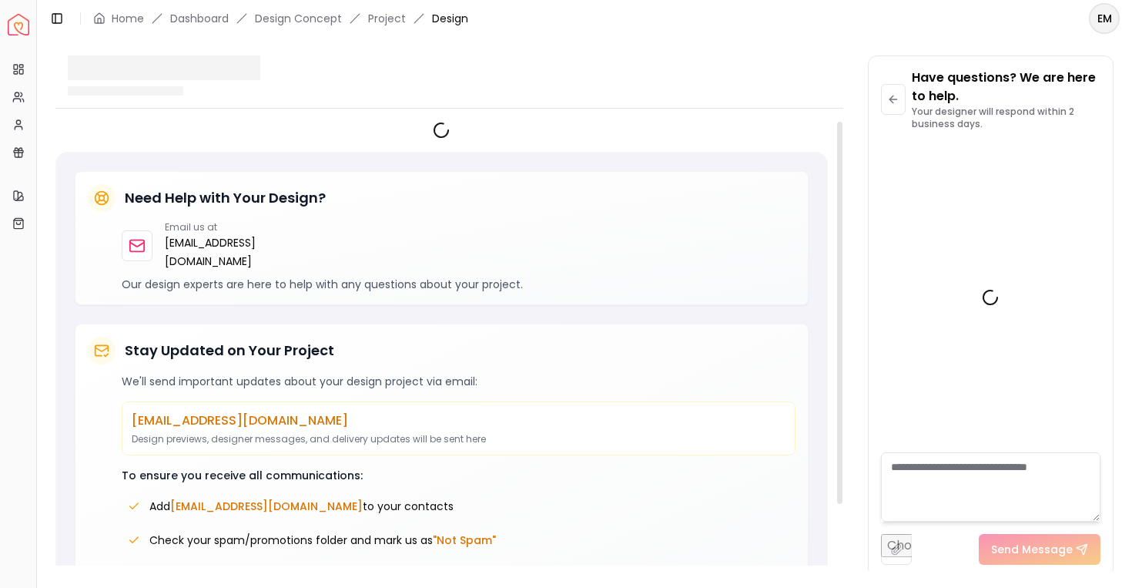
scroll to position [3098, 0]
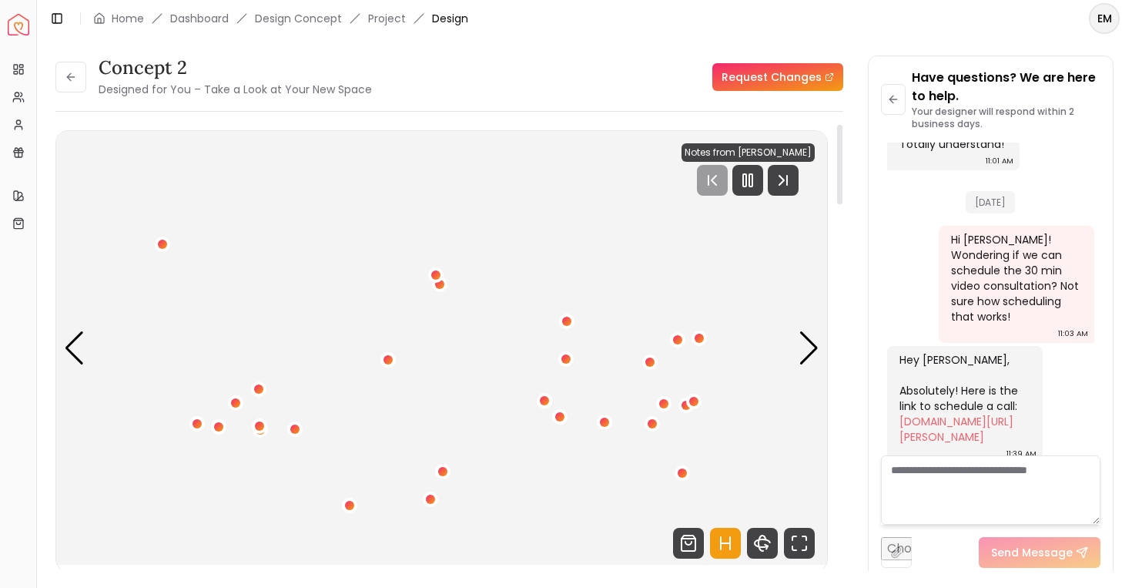
click at [741, 165] on div at bounding box center [748, 180] width 133 height 31
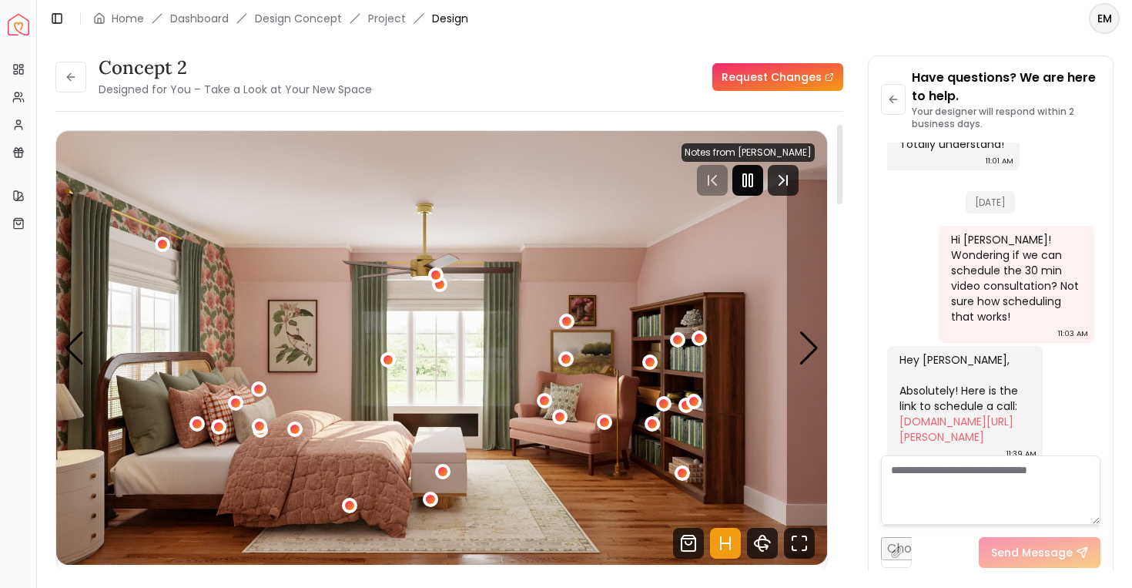
click at [744, 174] on div at bounding box center [748, 180] width 31 height 31
click at [812, 355] on div "Next slide" at bounding box center [809, 348] width 21 height 34
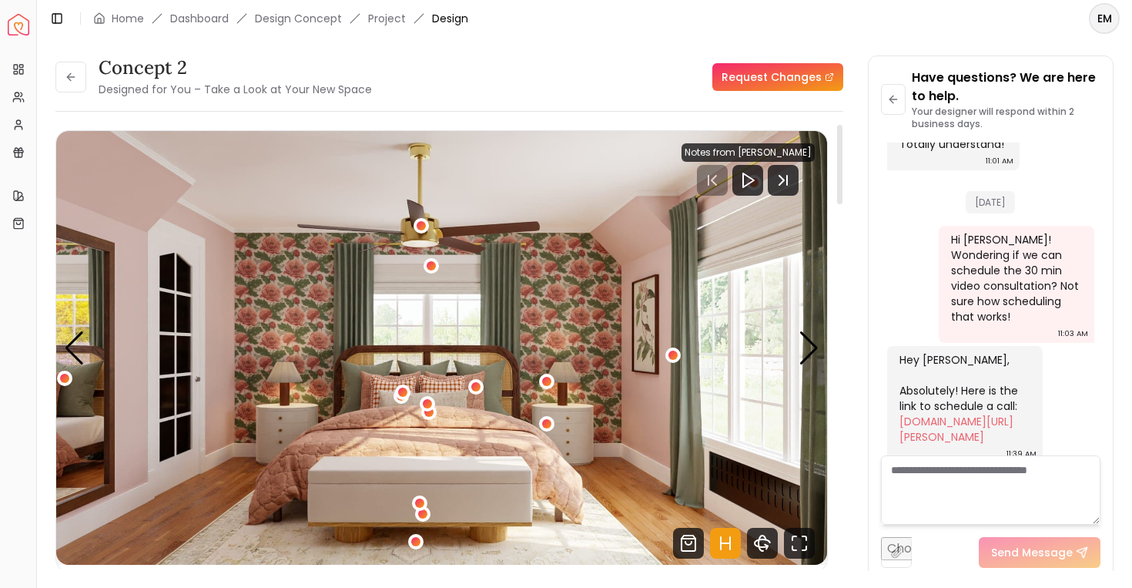
click at [730, 536] on icon "Hotspots Toggle" at bounding box center [725, 543] width 31 height 31
click at [516, 310] on img "2 / 5" at bounding box center [441, 348] width 771 height 434
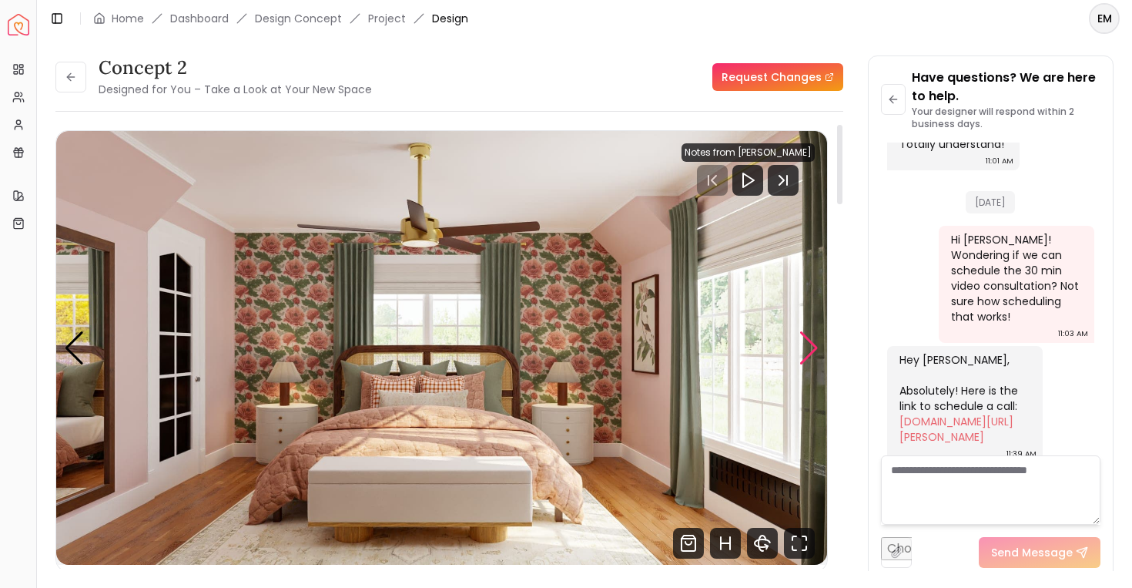
click at [803, 347] on div "Next slide" at bounding box center [809, 348] width 21 height 34
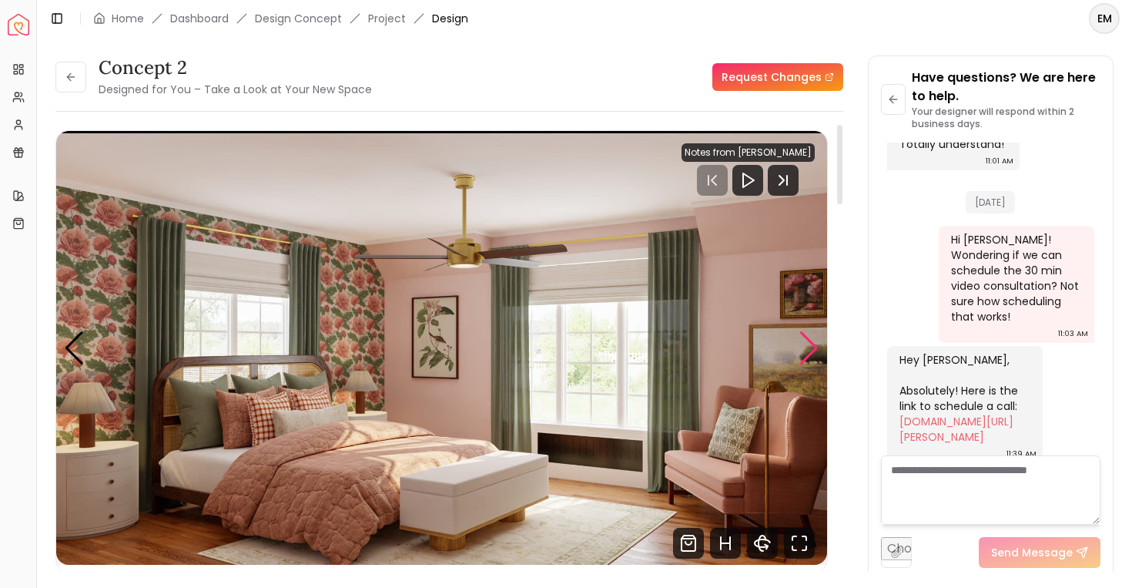
click at [803, 347] on div "Next slide" at bounding box center [809, 348] width 21 height 34
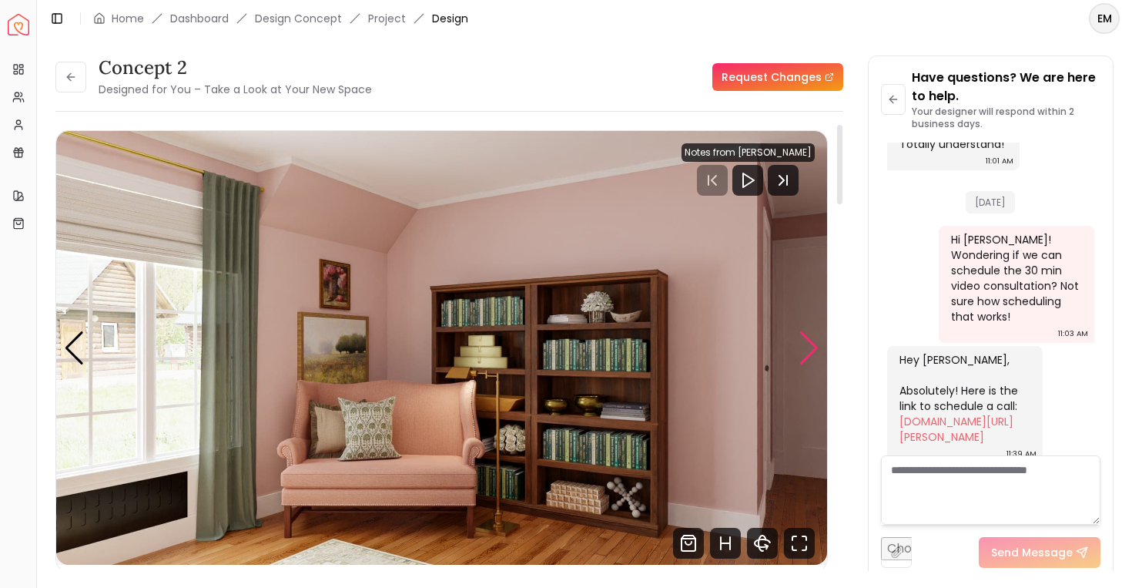
click at [803, 347] on div "Next slide" at bounding box center [809, 348] width 21 height 34
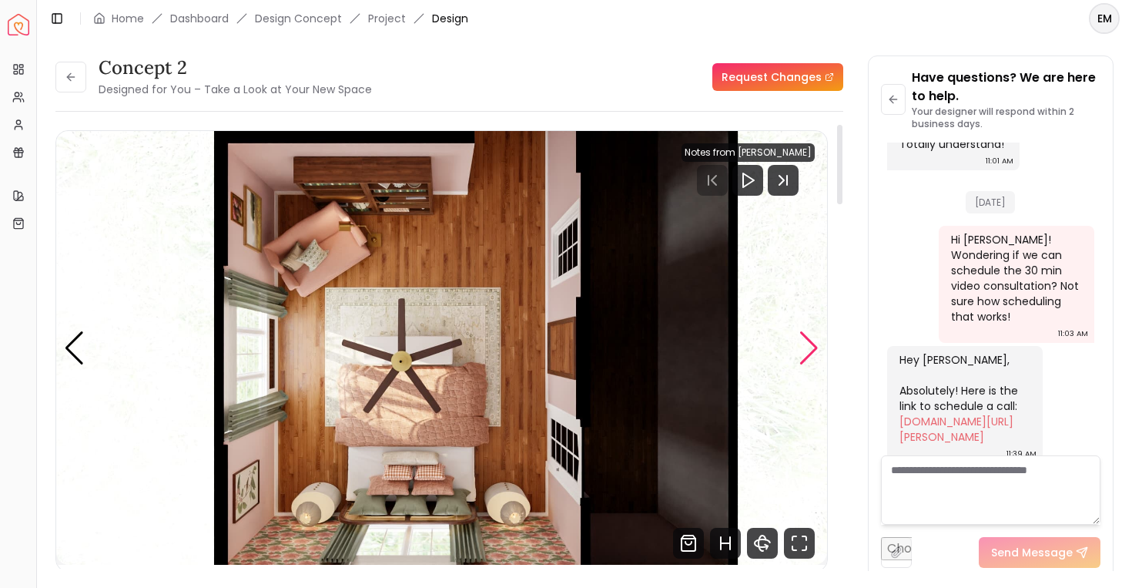
click at [803, 347] on div "Next slide" at bounding box center [809, 348] width 21 height 34
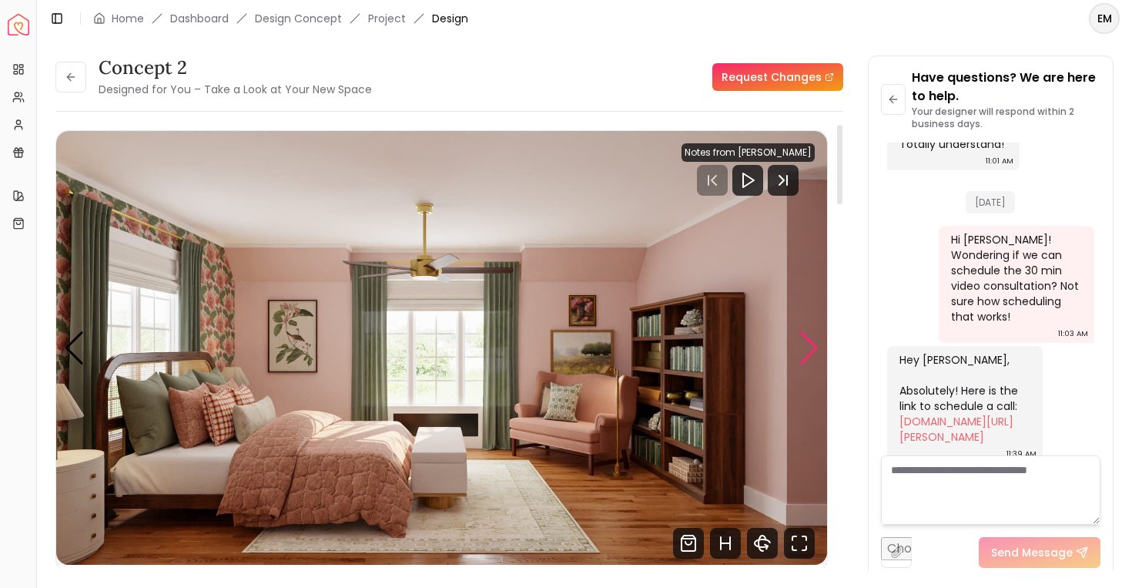
click at [803, 347] on div "Next slide" at bounding box center [809, 348] width 21 height 34
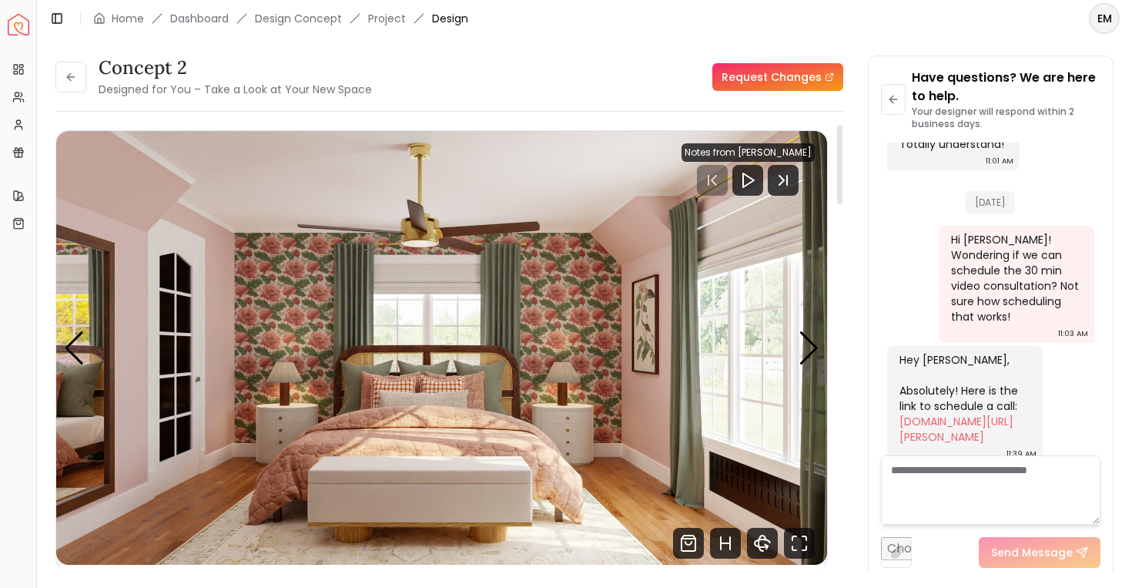
click at [518, 268] on img "2 / 5" at bounding box center [441, 348] width 771 height 434
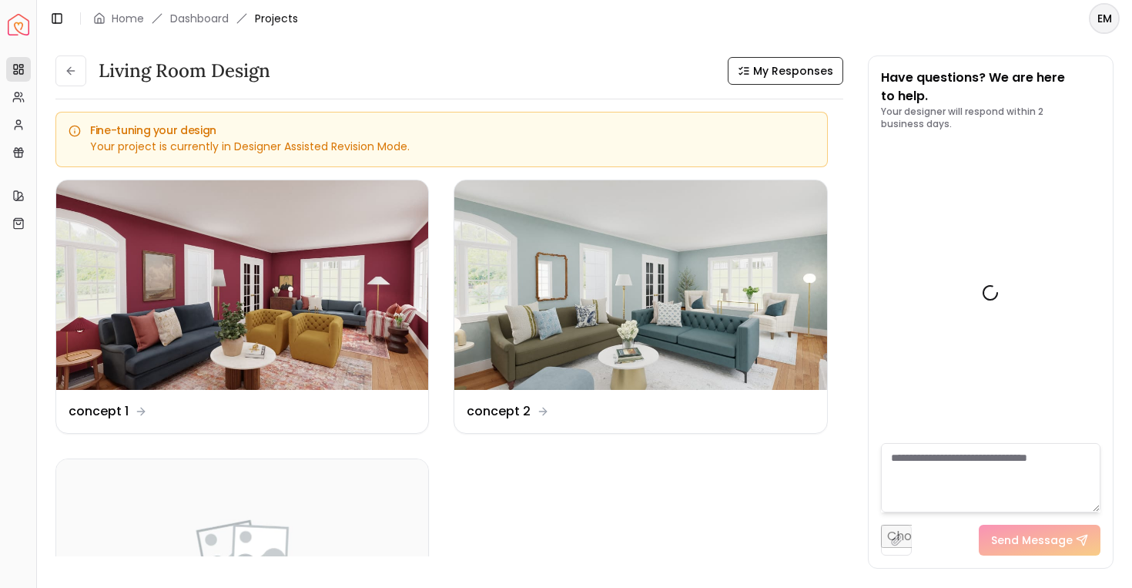
scroll to position [609, 0]
